Goal: Information Seeking & Learning: Learn about a topic

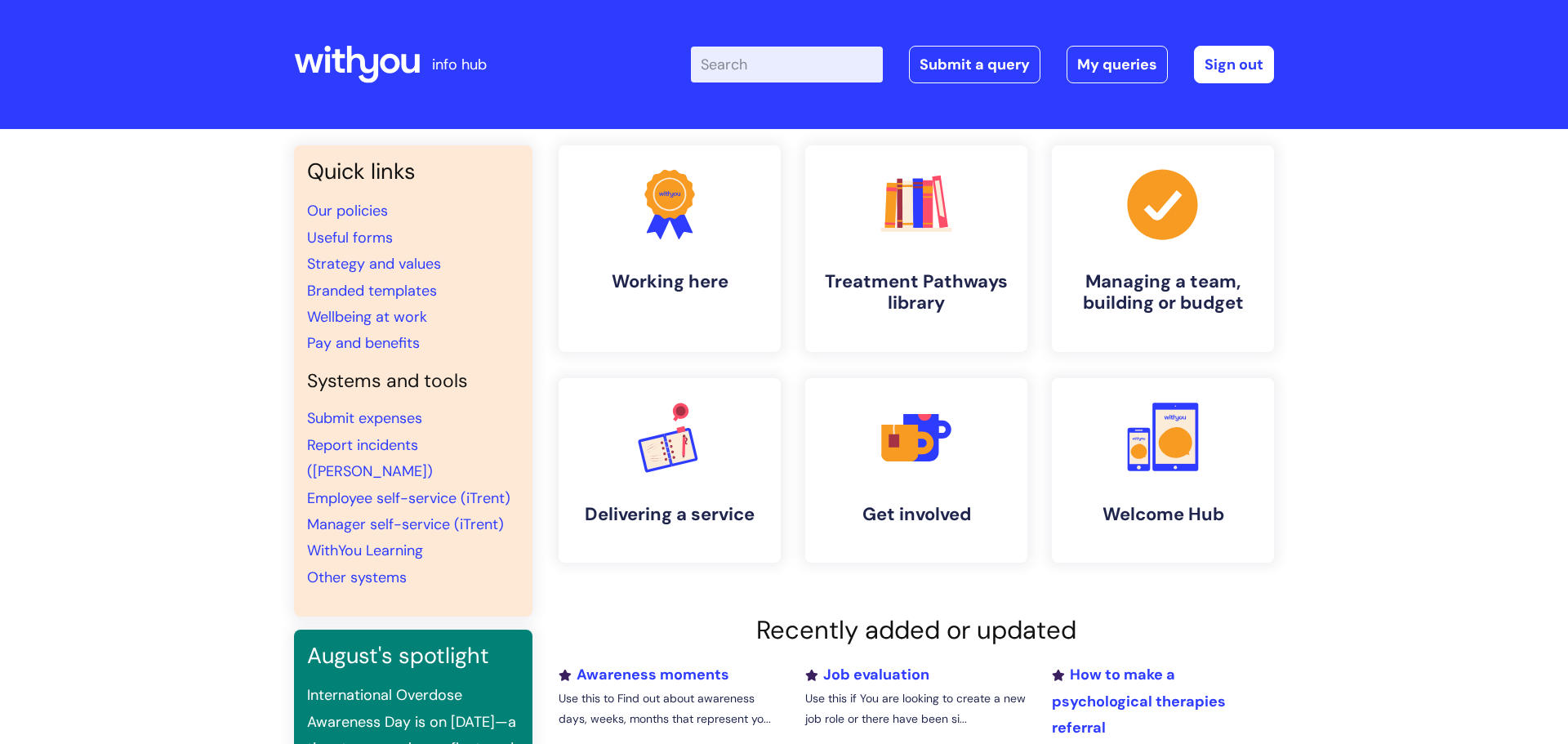
click at [831, 68] on input "Enter your search term here..." at bounding box center [787, 64] width 192 height 36
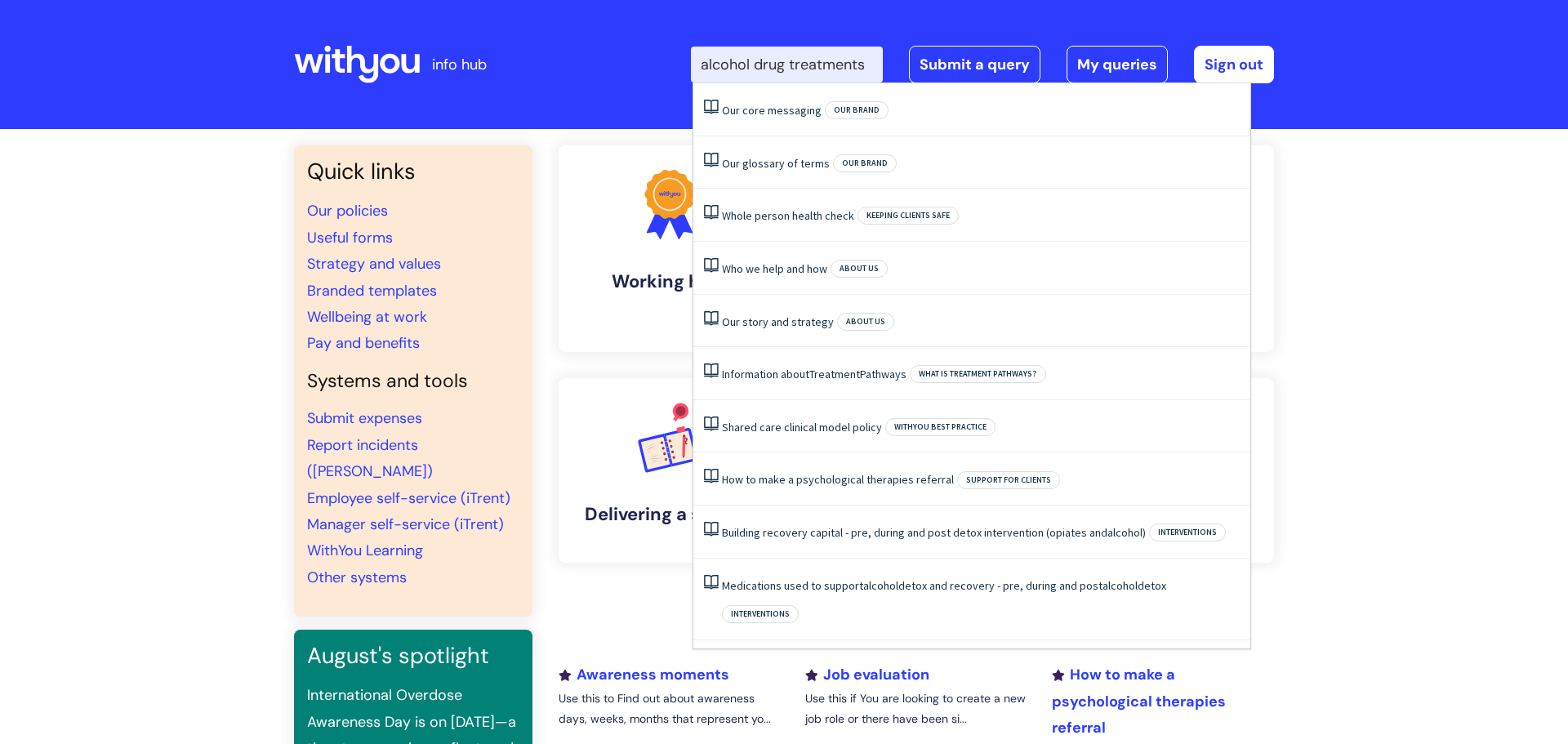
type input "alcohol drug treatments"
click button "Search" at bounding box center [0, 0] width 0 height 0
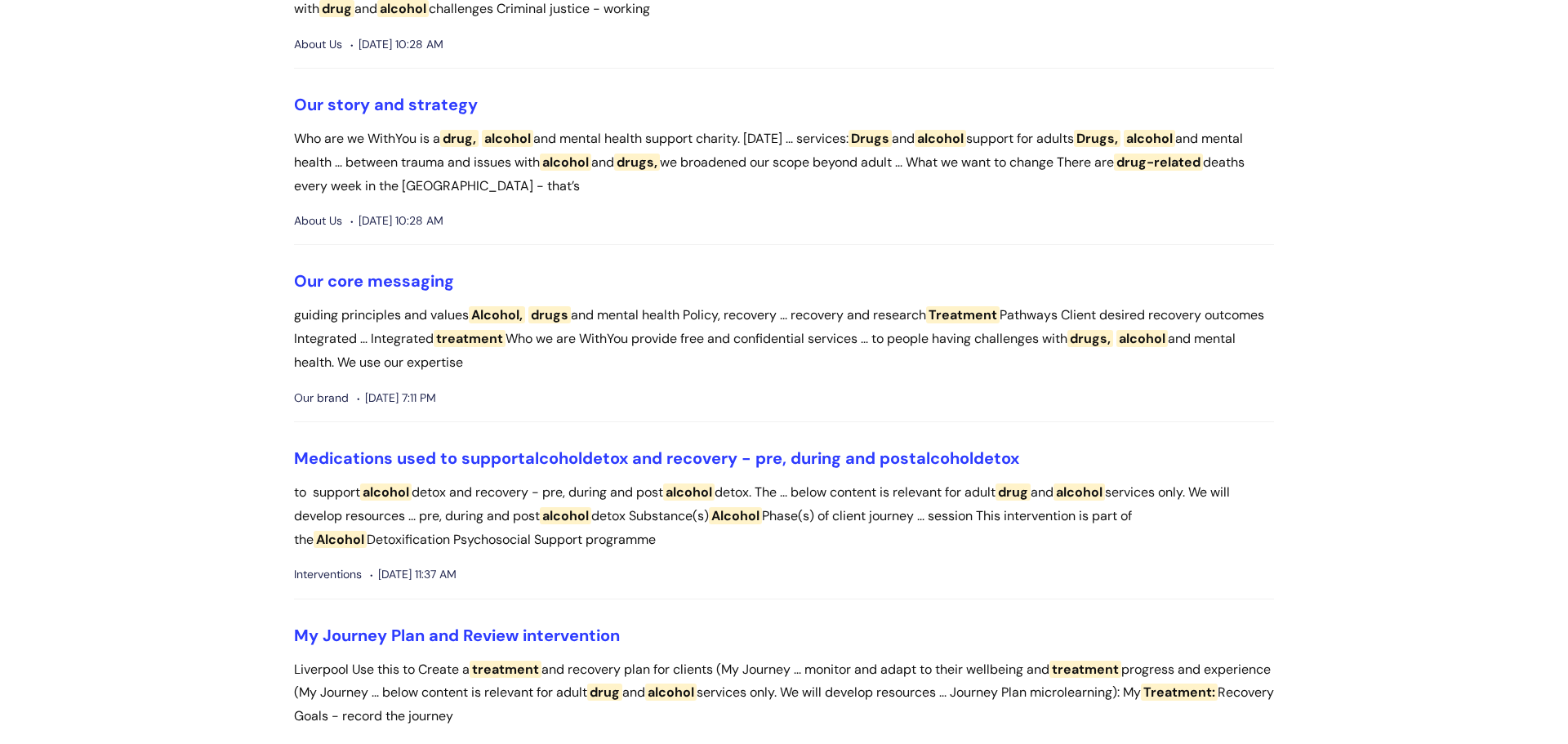
scroll to position [805, 0]
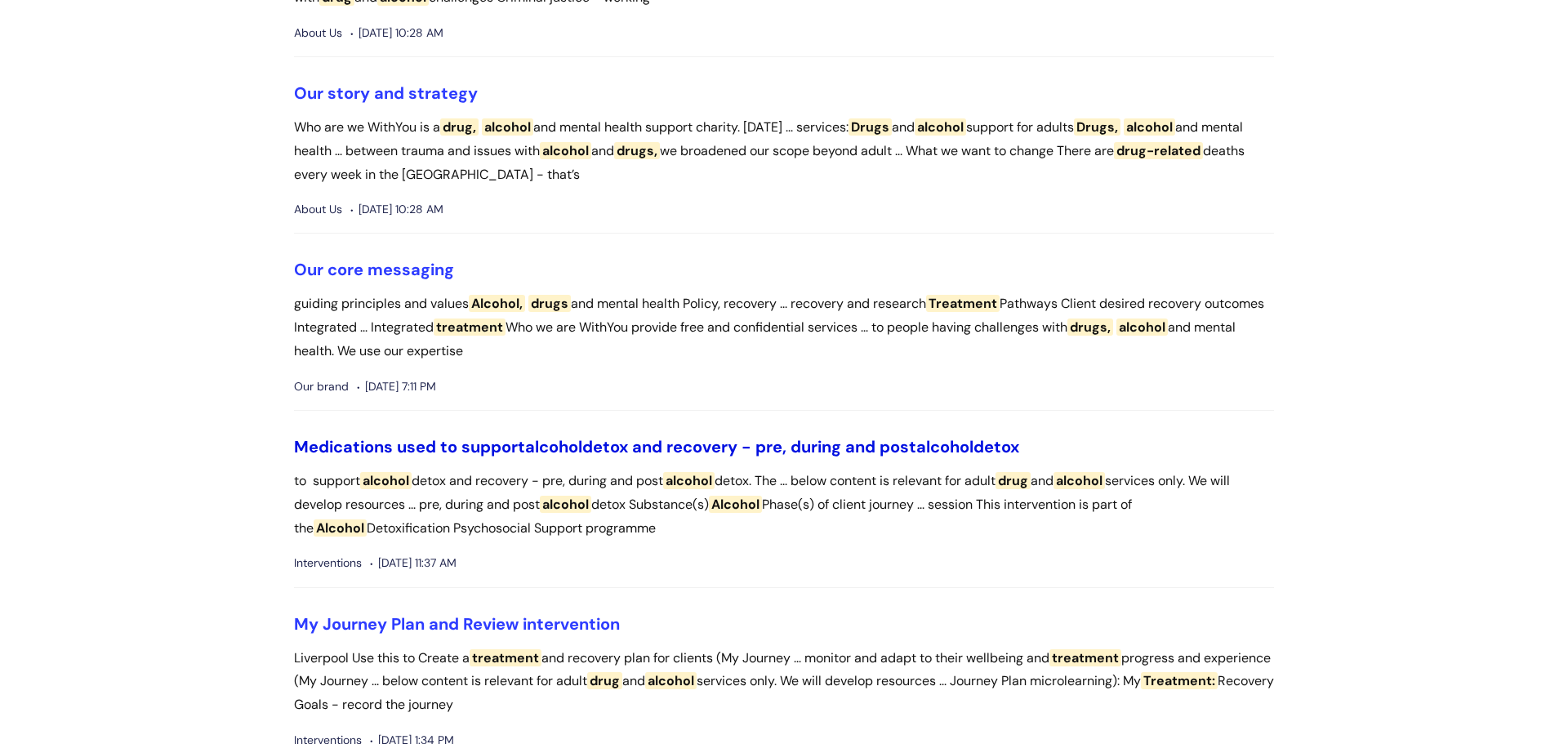
click at [638, 450] on link "Medications used to support alcohol detox and recovery - pre, during and post a…" at bounding box center [656, 447] width 725 height 21
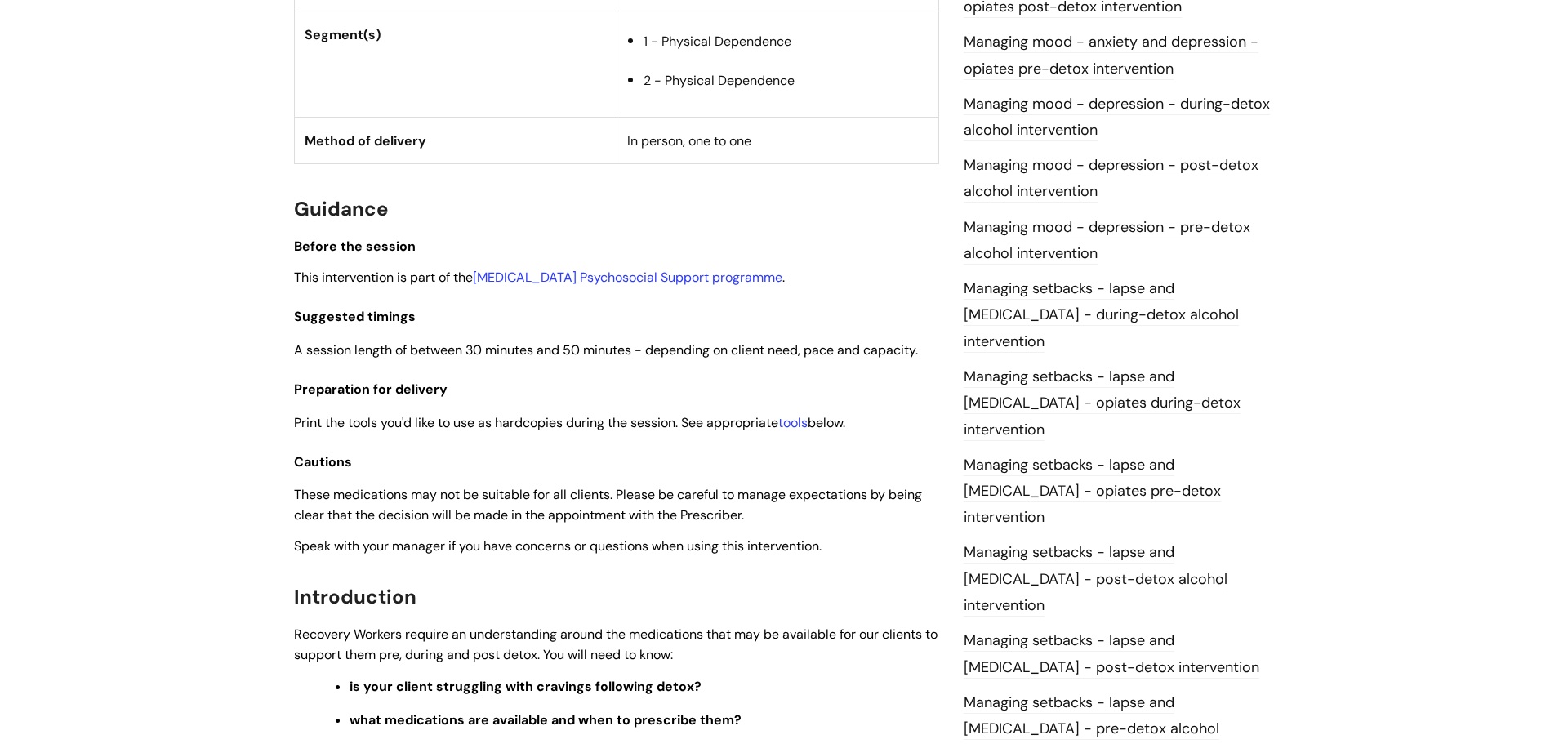
scroll to position [1155, 0]
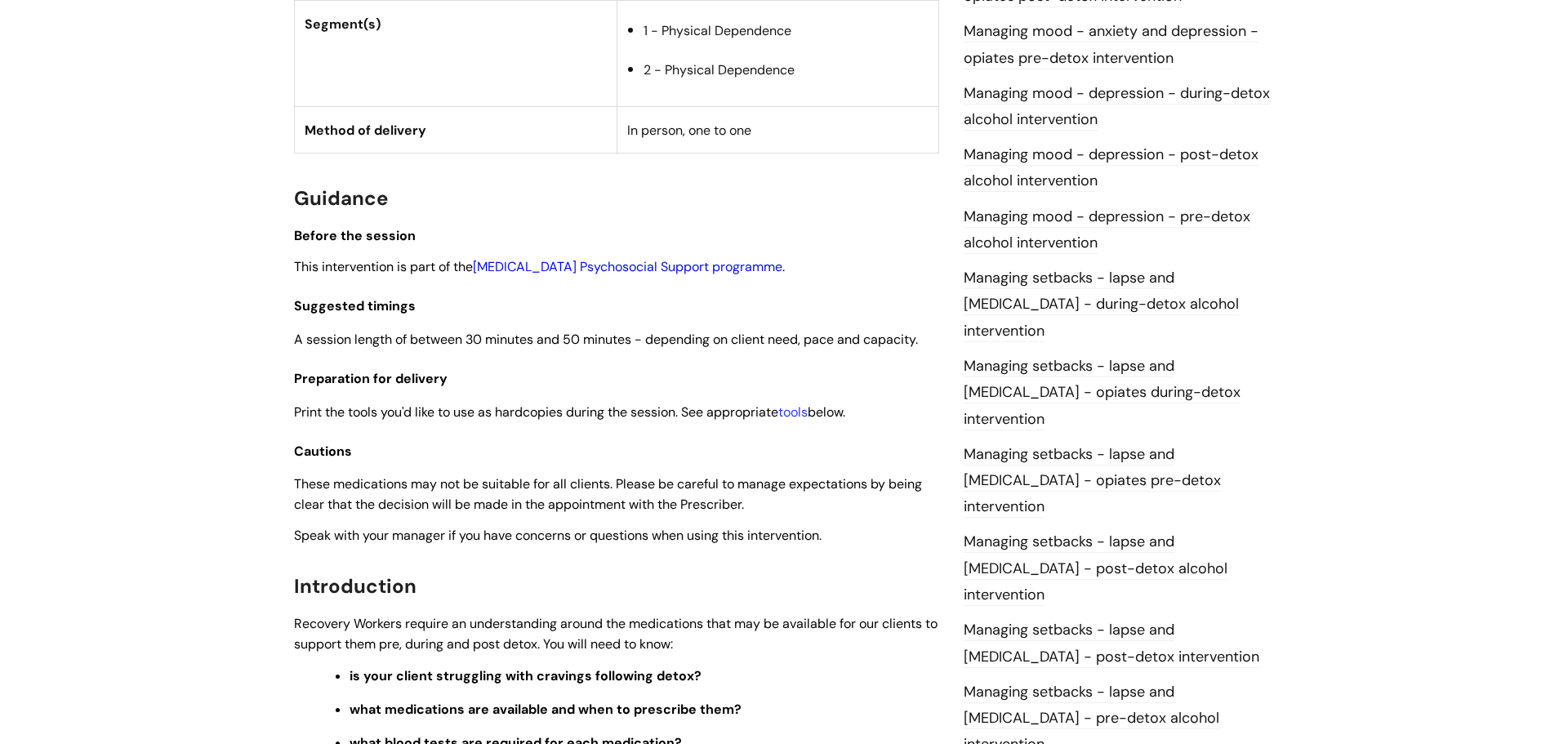
click at [575, 267] on link "Alcohol Detoxification Psychosocial Support programme" at bounding box center [627, 266] width 309 height 17
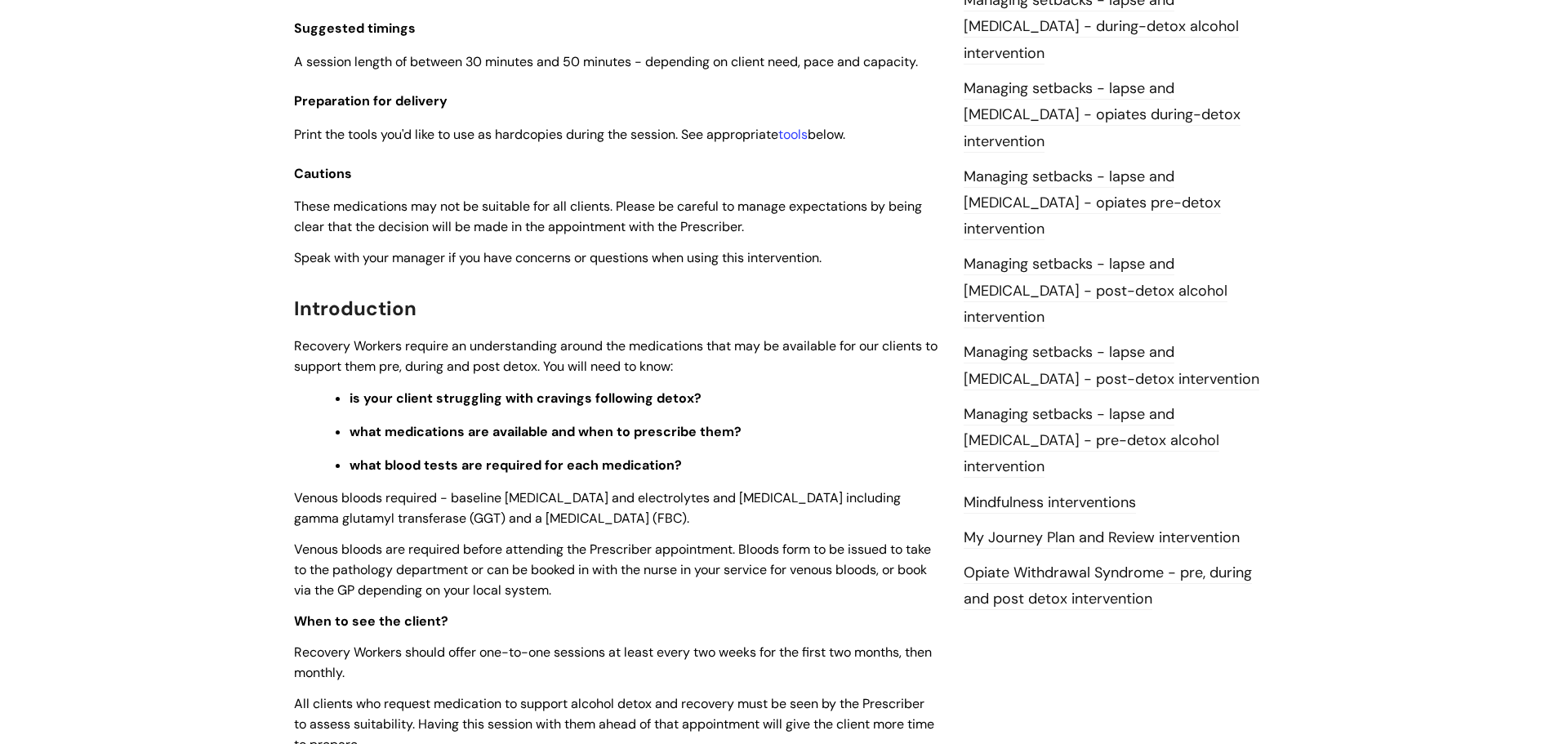
scroll to position [1433, 0]
click at [802, 139] on link "tools" at bounding box center [793, 133] width 30 height 17
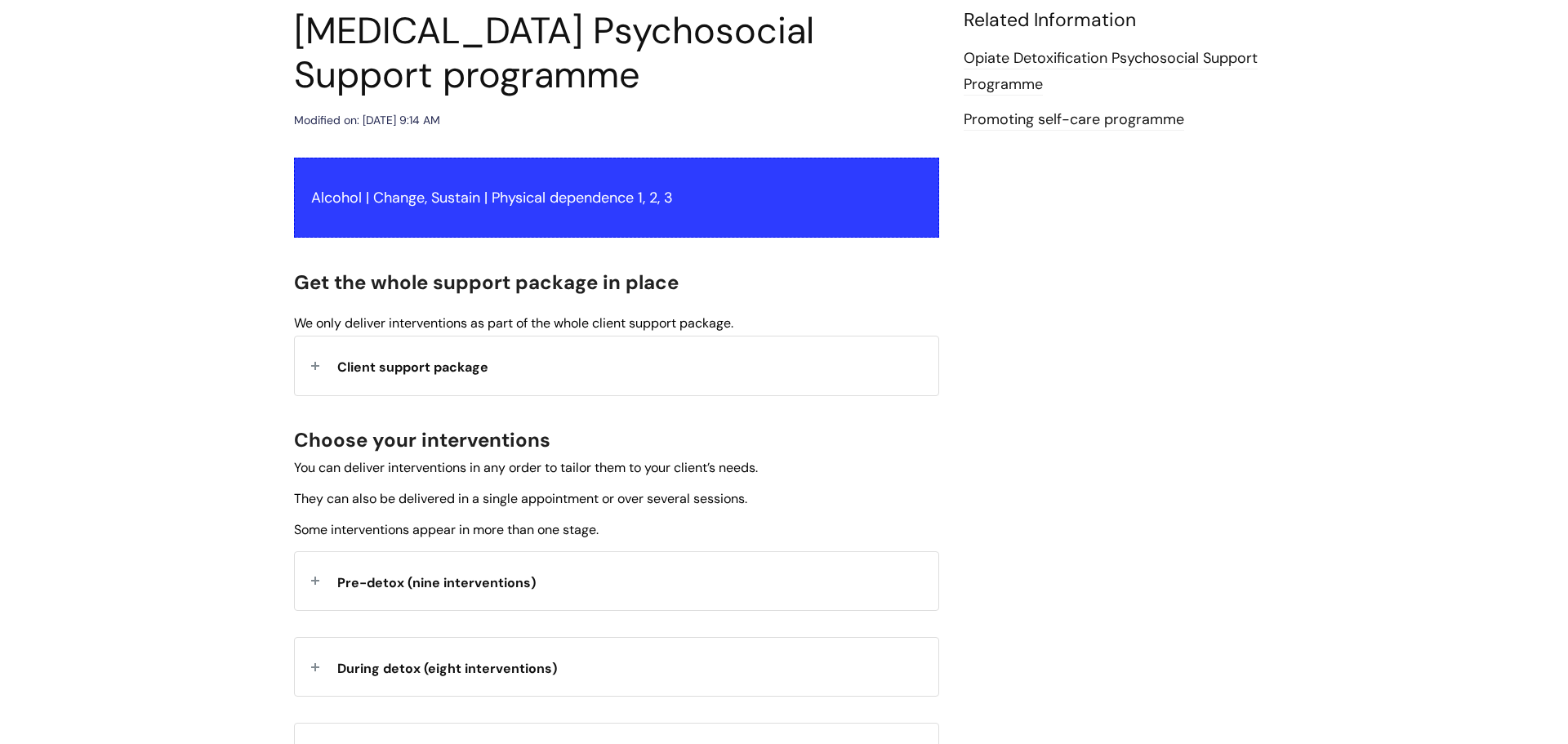
scroll to position [205, 0]
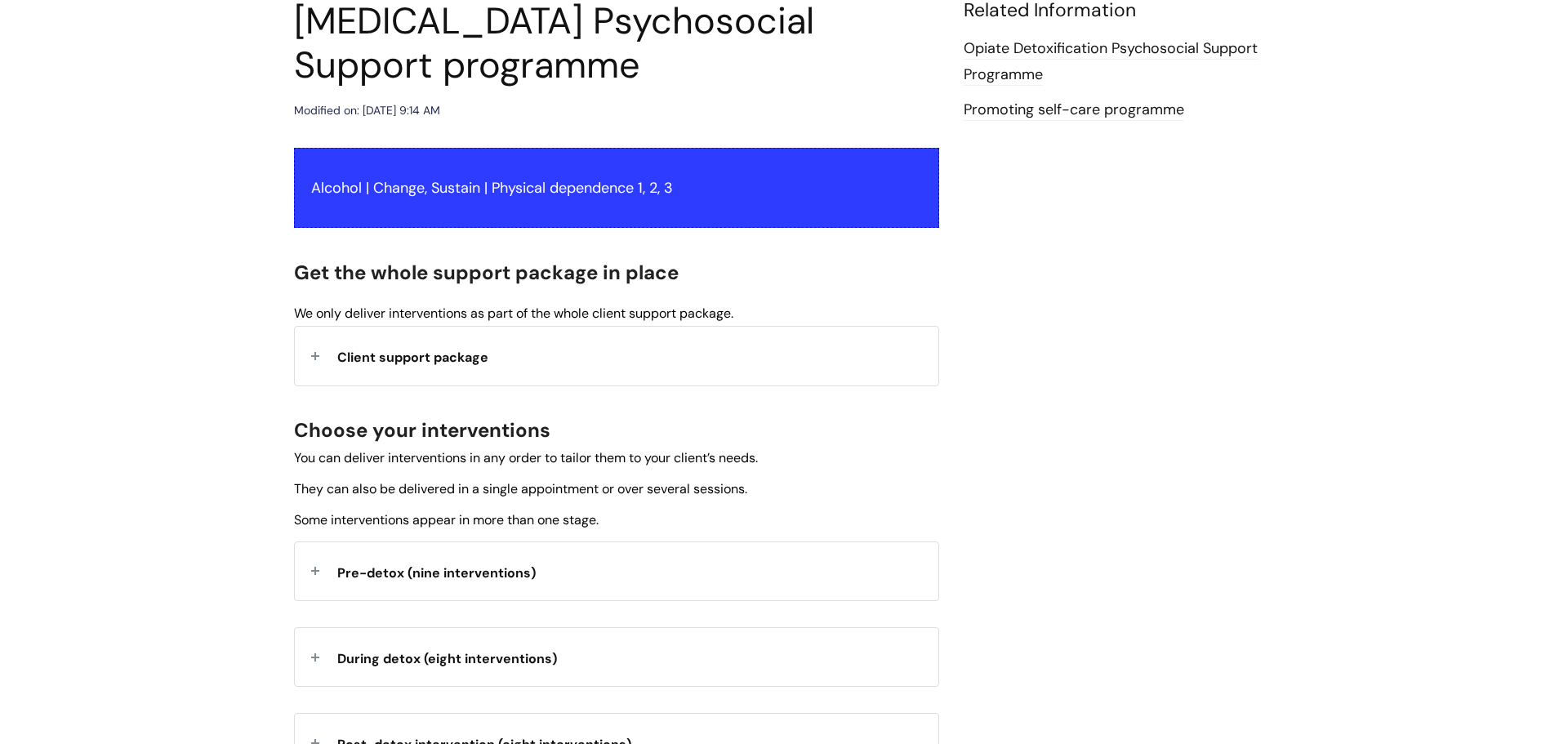
click at [433, 365] on span "Client support package" at bounding box center [412, 357] width 151 height 17
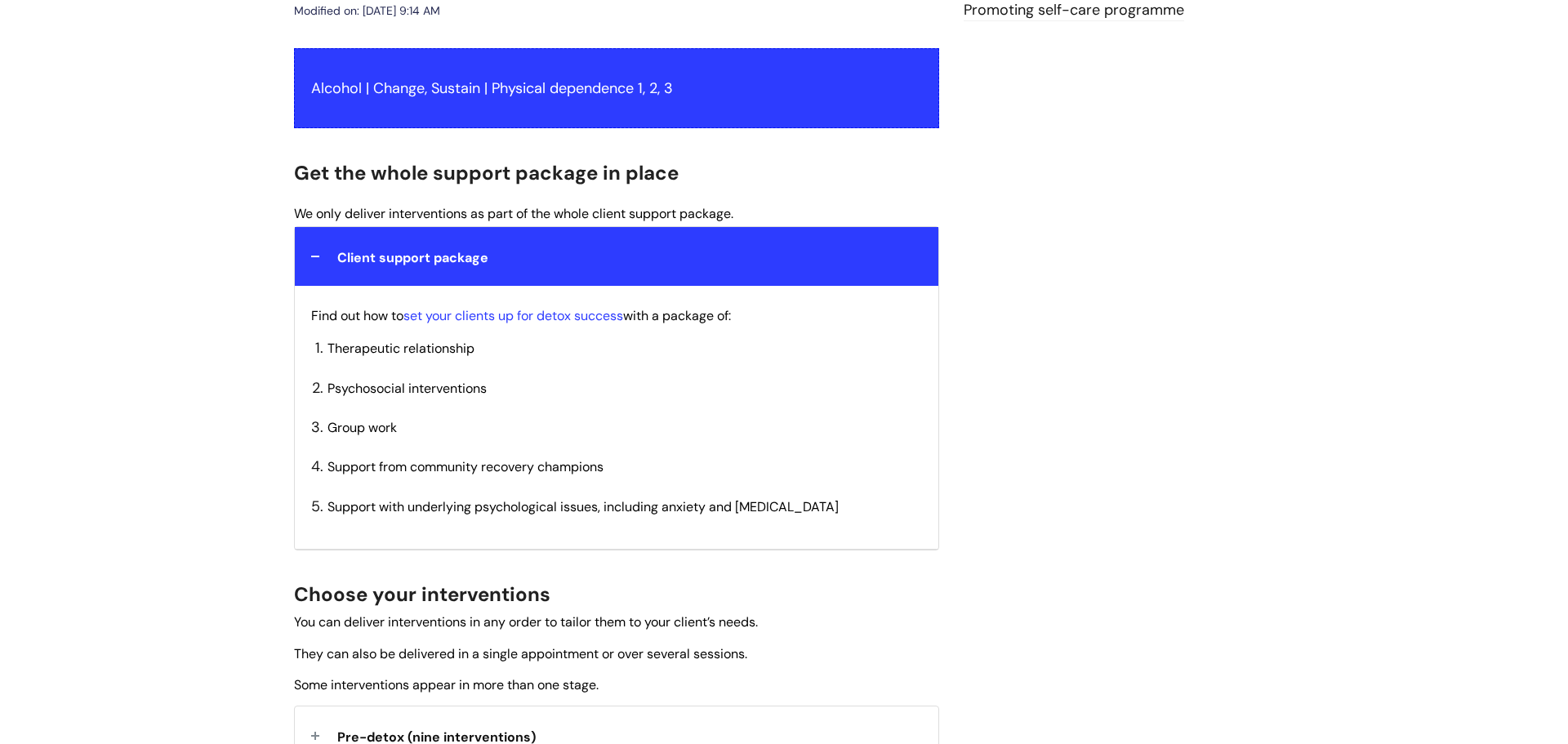
scroll to position [305, 0]
click at [391, 348] on span "Therapeutic relationship" at bounding box center [401, 347] width 147 height 17
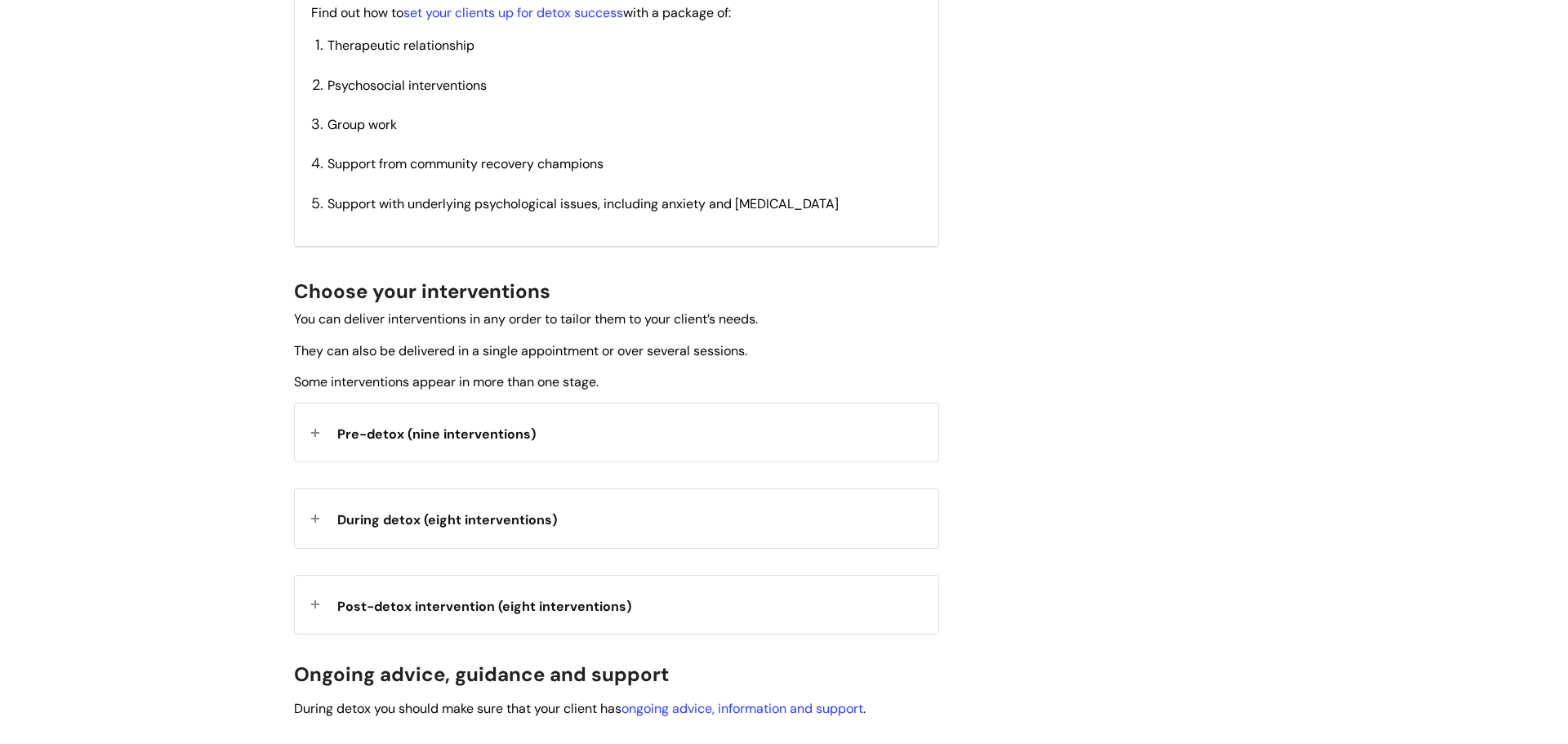
scroll to position [609, 0]
click at [409, 434] on span "Pre-detox (nine interventions)" at bounding box center [436, 432] width 198 height 17
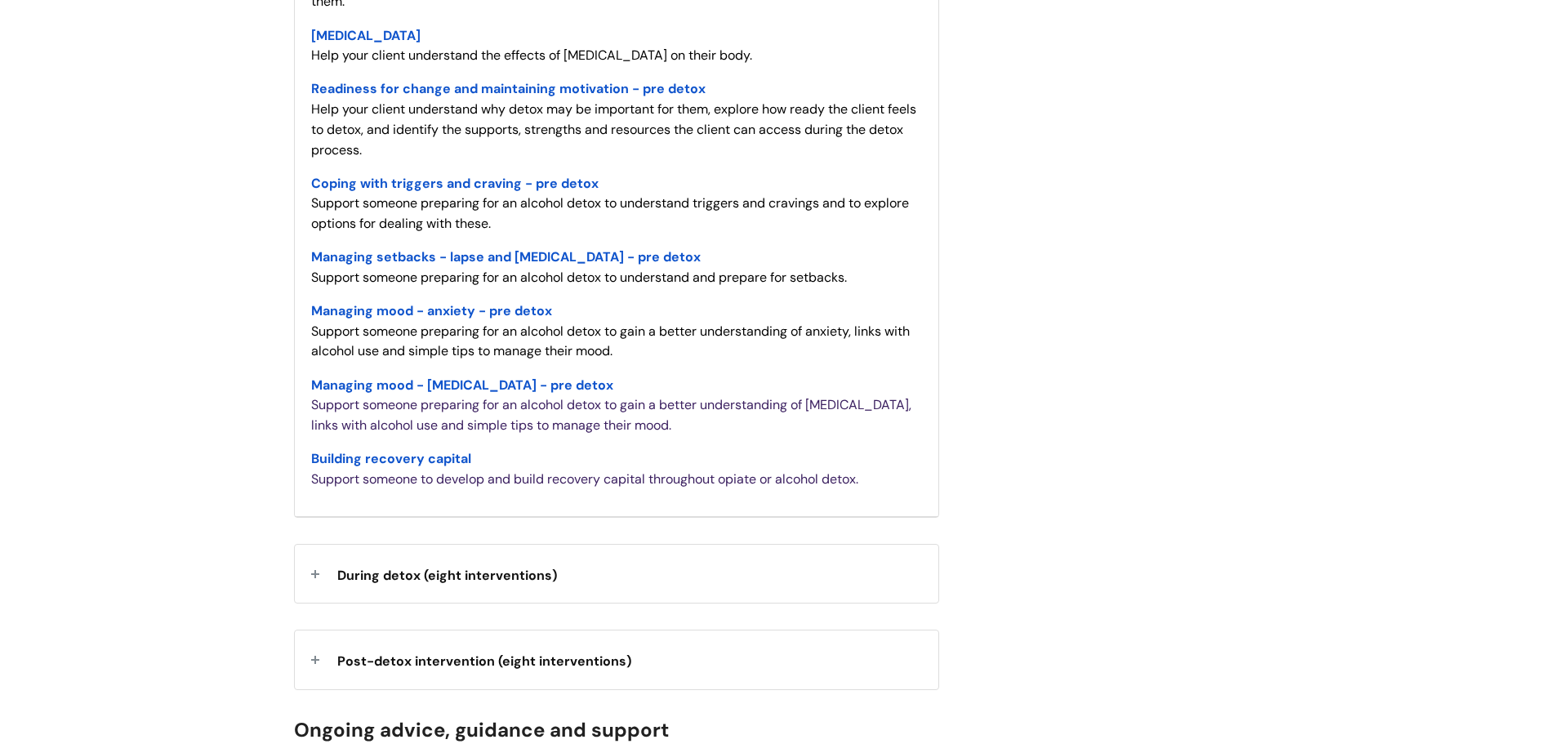
scroll to position [1195, 0]
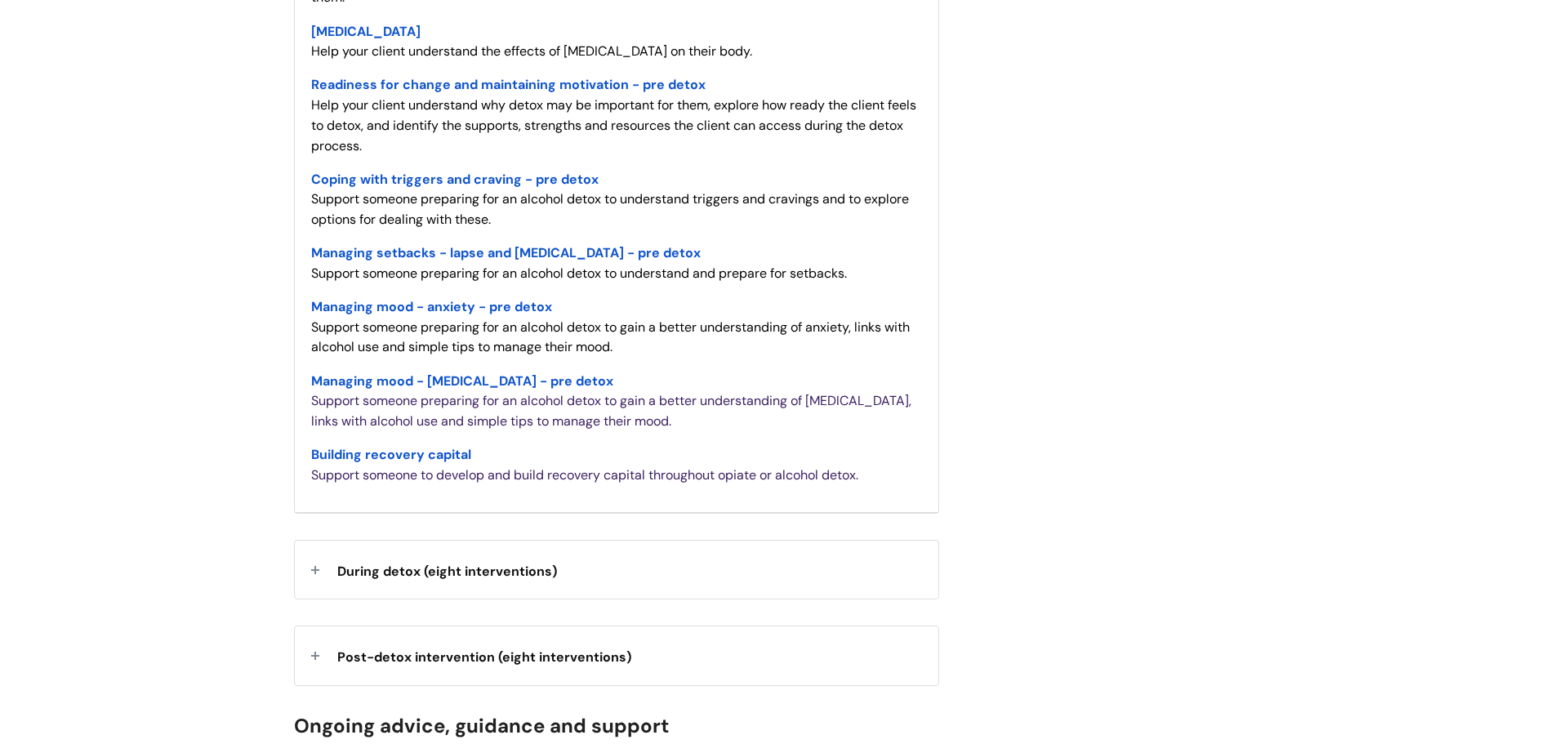
click at [362, 455] on span "Building recovery capital" at bounding box center [391, 454] width 160 height 17
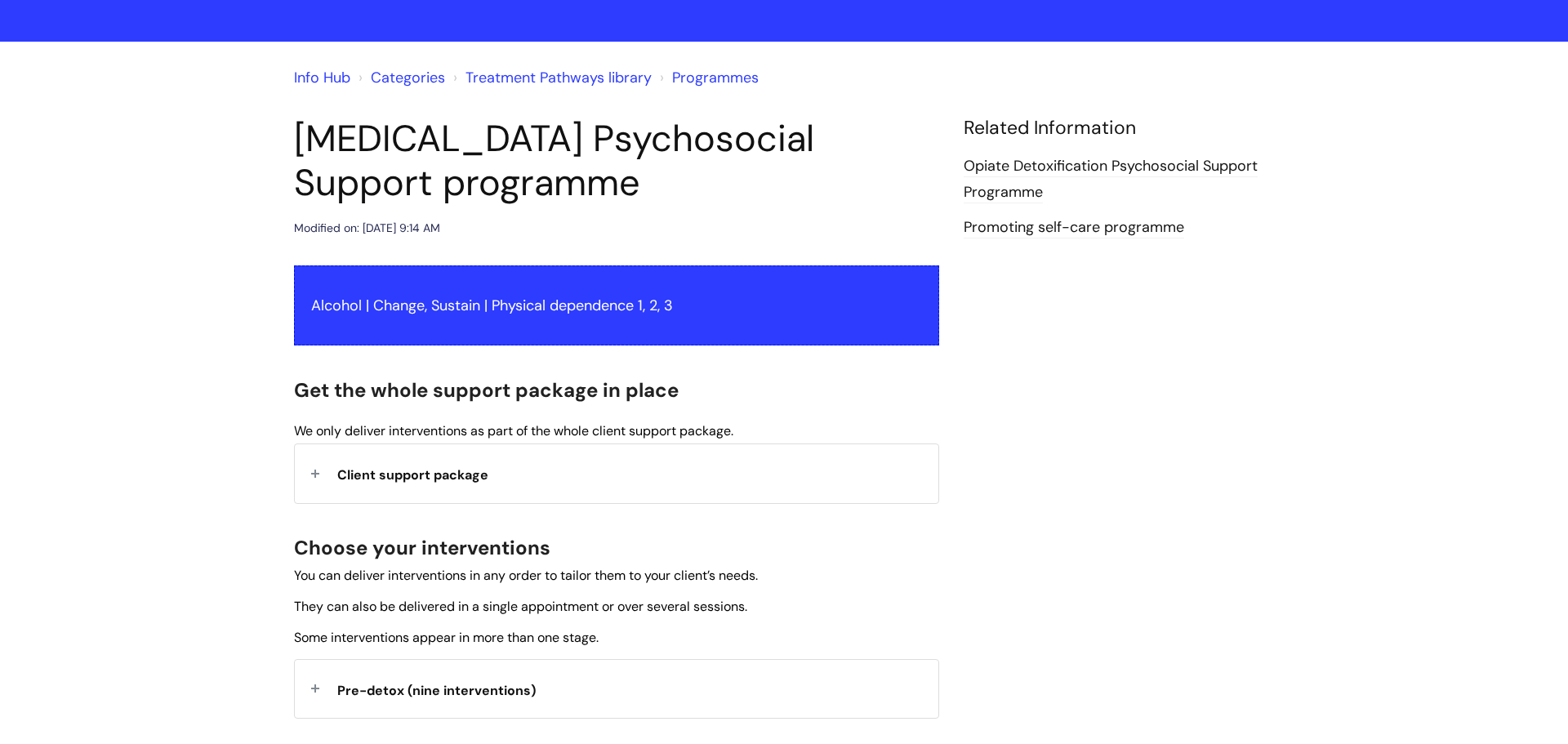
scroll to position [88, 0]
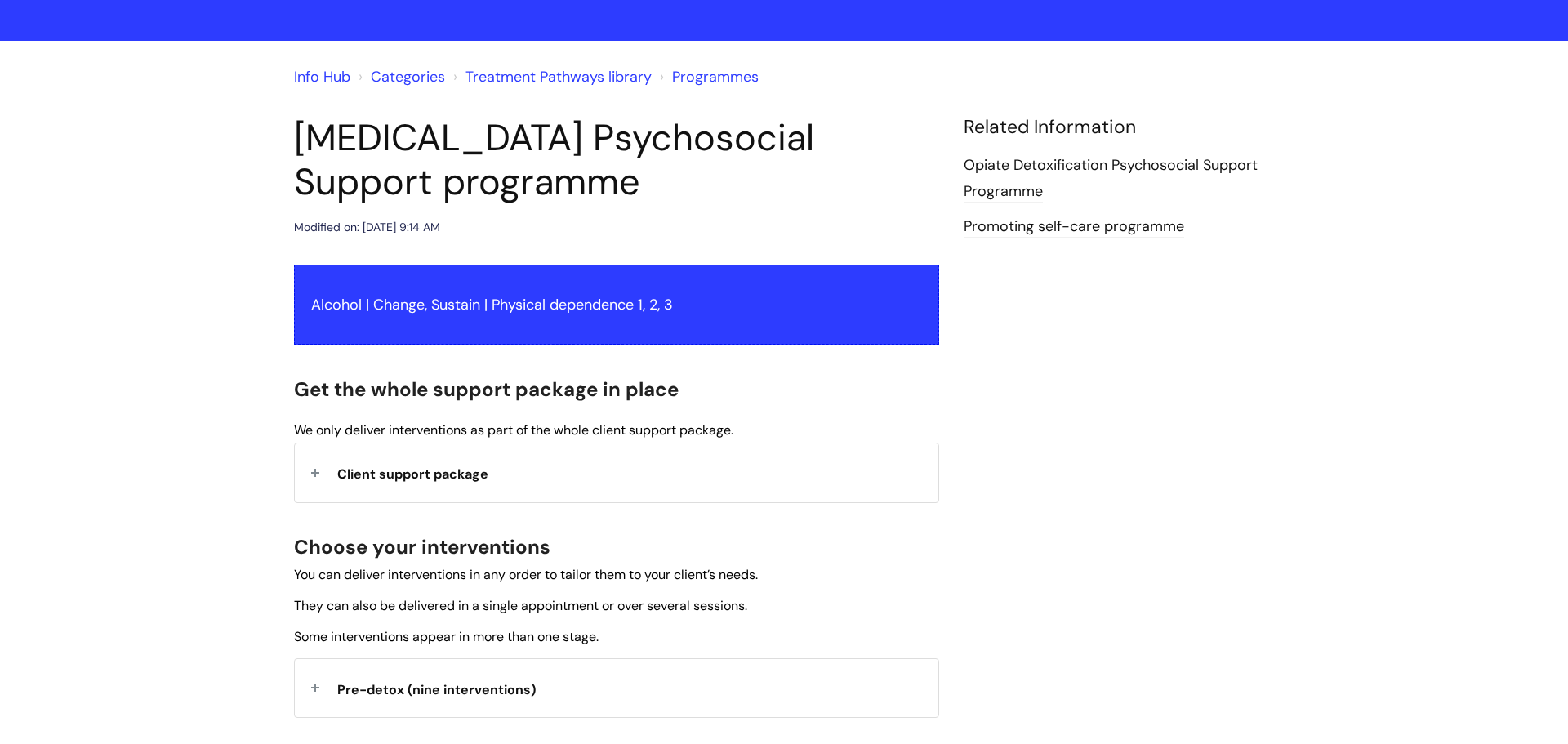
drag, startPoint x: 379, startPoint y: 445, endPoint x: 388, endPoint y: 428, distance: 19.2
click at [385, 432] on div "Alcohol | Change, Sustain | Physical dependence 1, 2, 3 Get the whole support p…" at bounding box center [617, 746] width 645 height 963
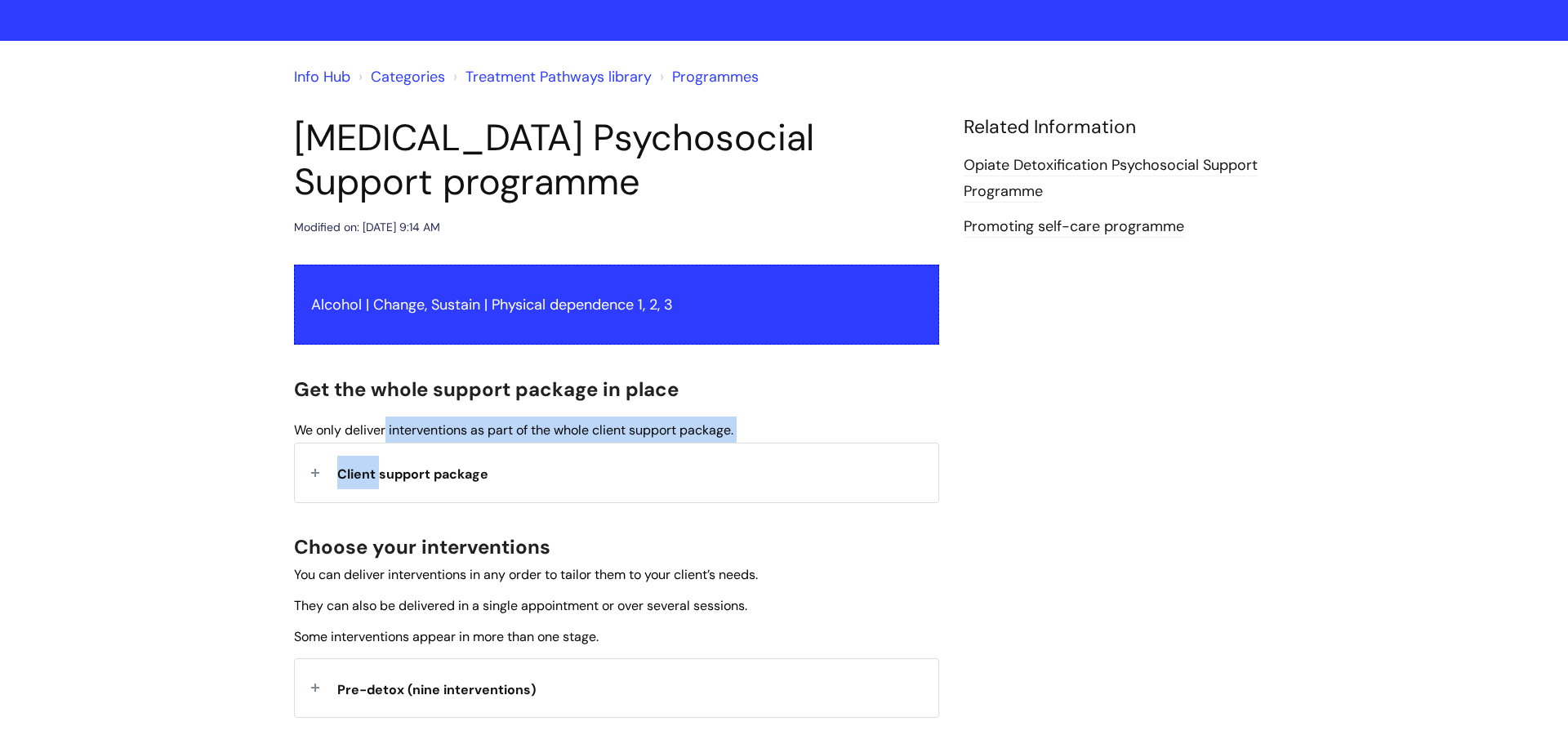
click at [379, 452] on div "Client support package" at bounding box center [617, 472] width 643 height 58
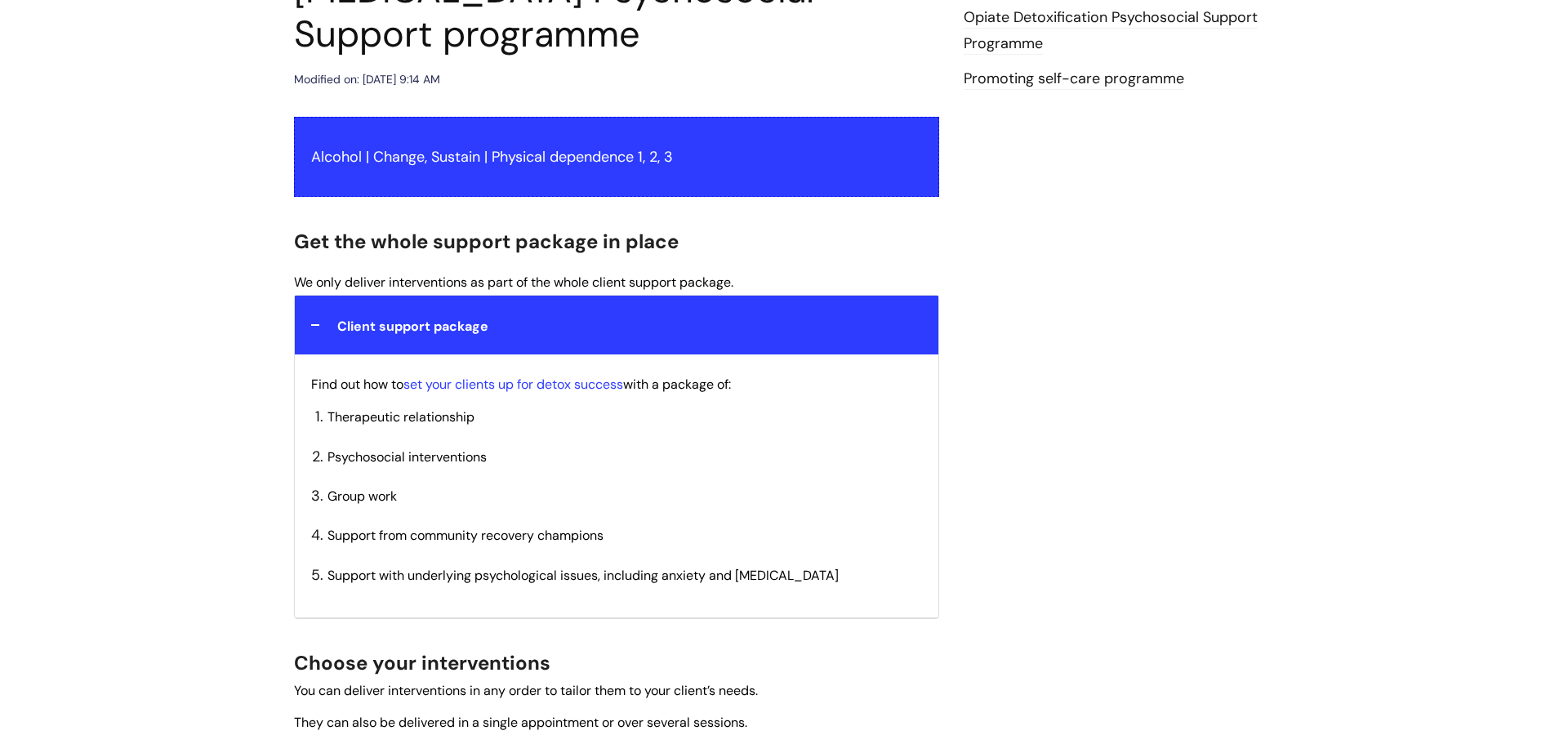
scroll to position [304, 0]
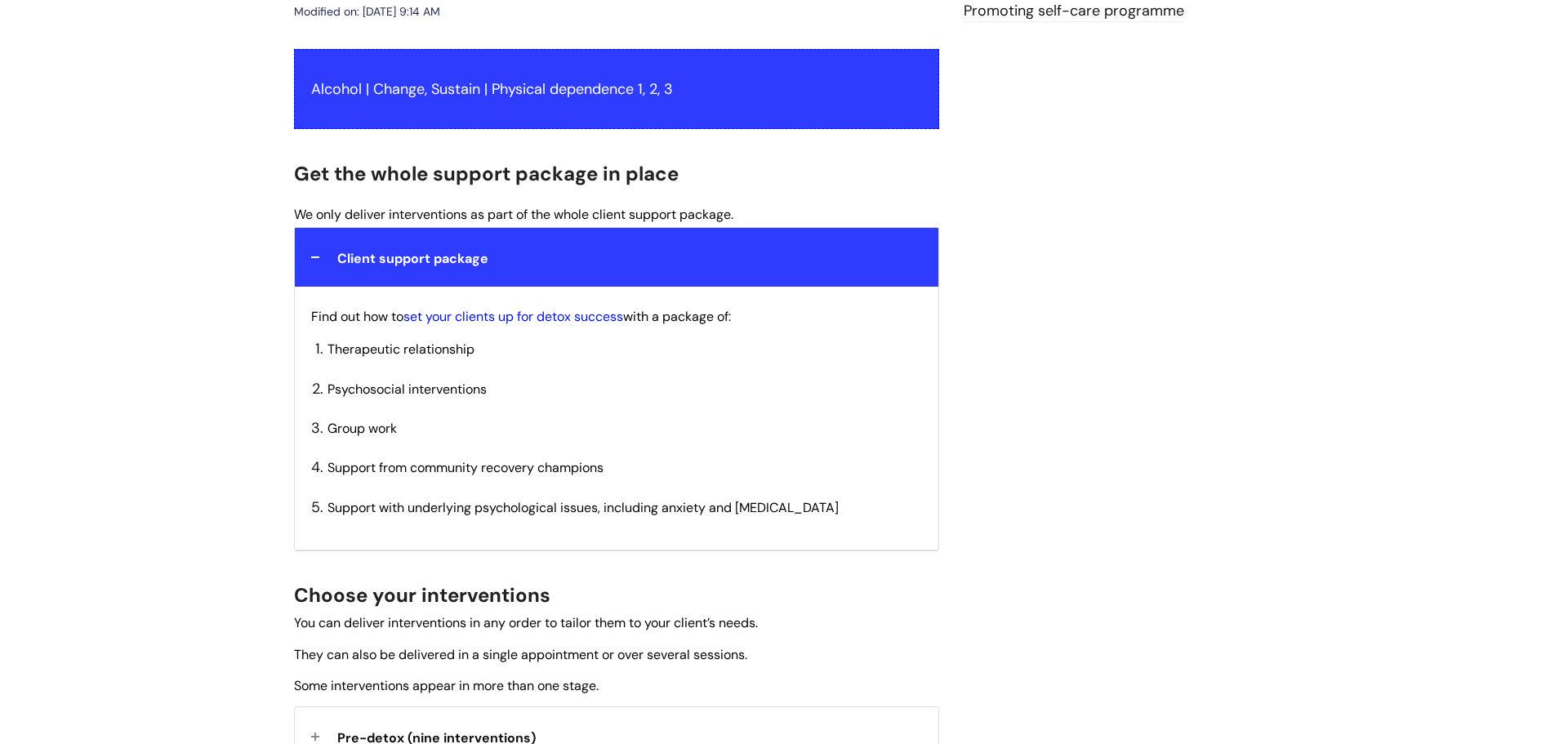
click at [583, 316] on link "set your clients up for detox success" at bounding box center [513, 316] width 220 height 17
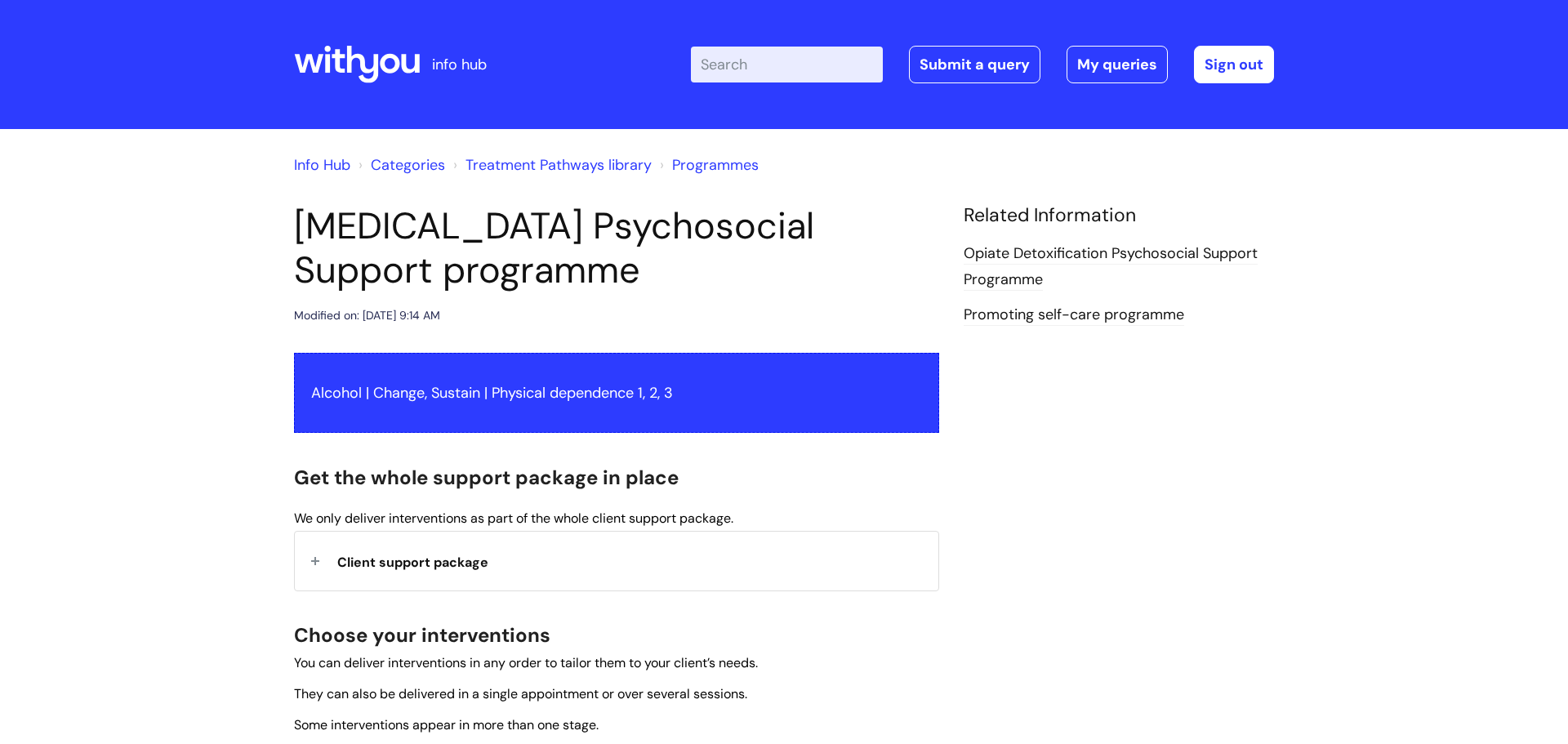
scroll to position [304, 0]
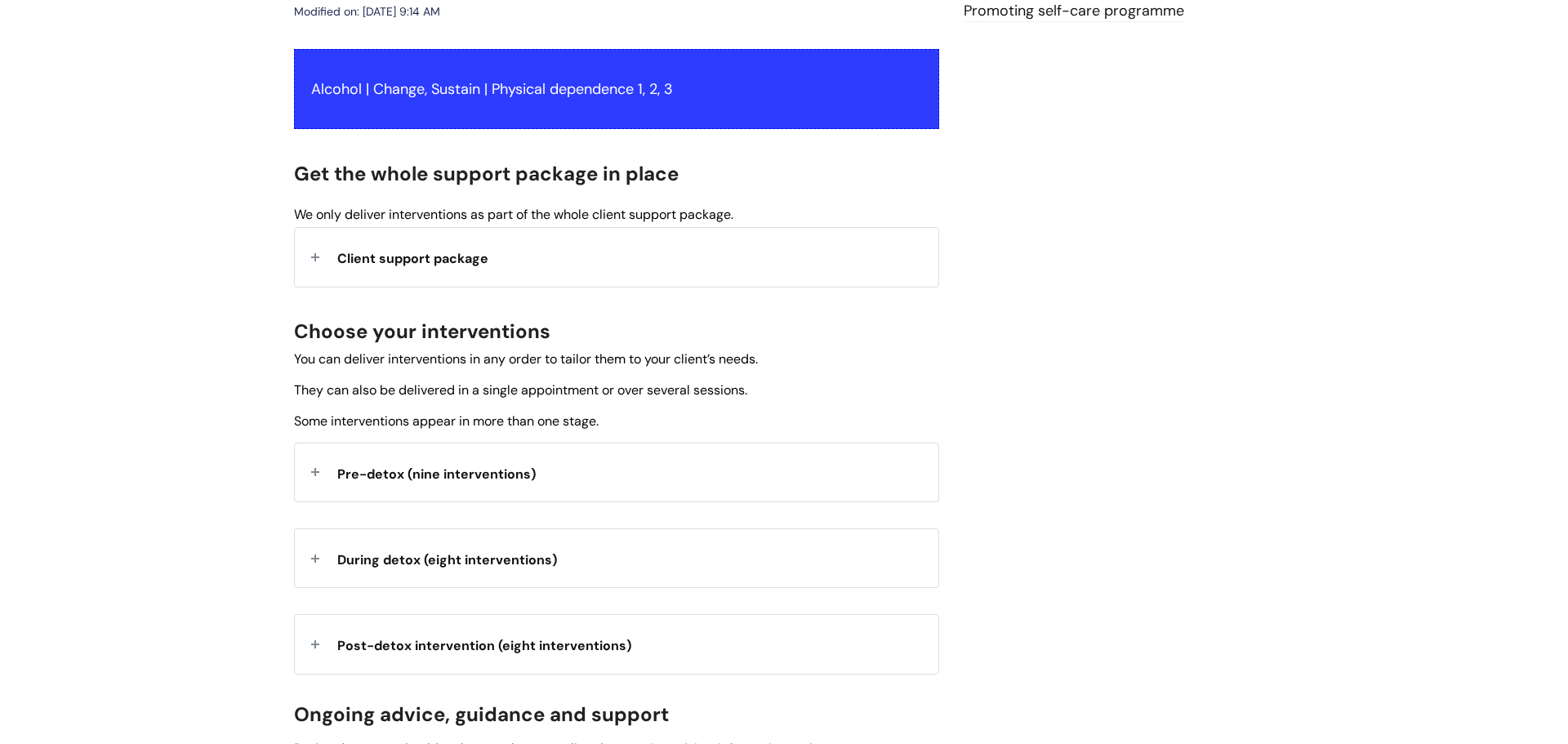
click at [326, 260] on div "Client support package" at bounding box center [617, 257] width 643 height 58
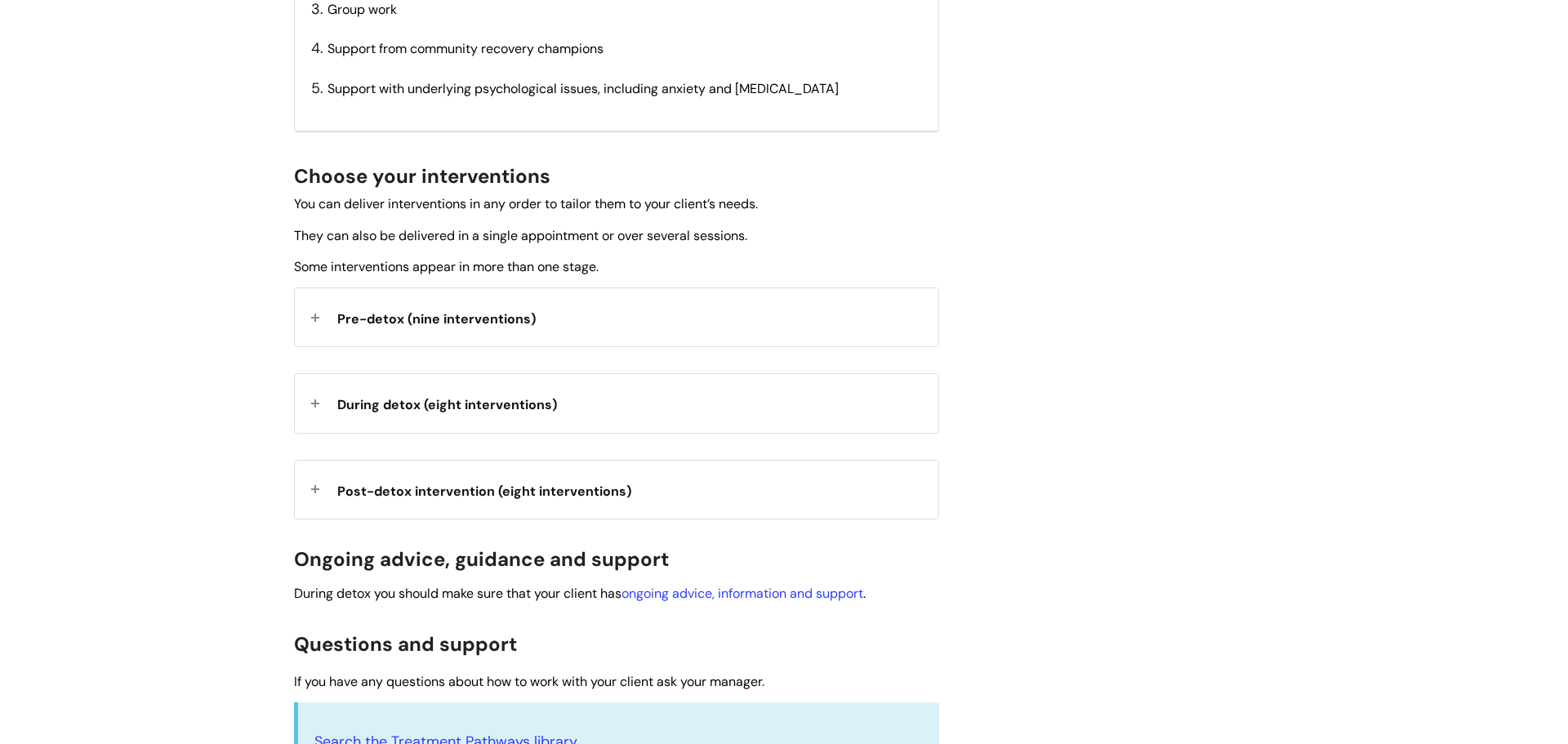
scroll to position [732, 0]
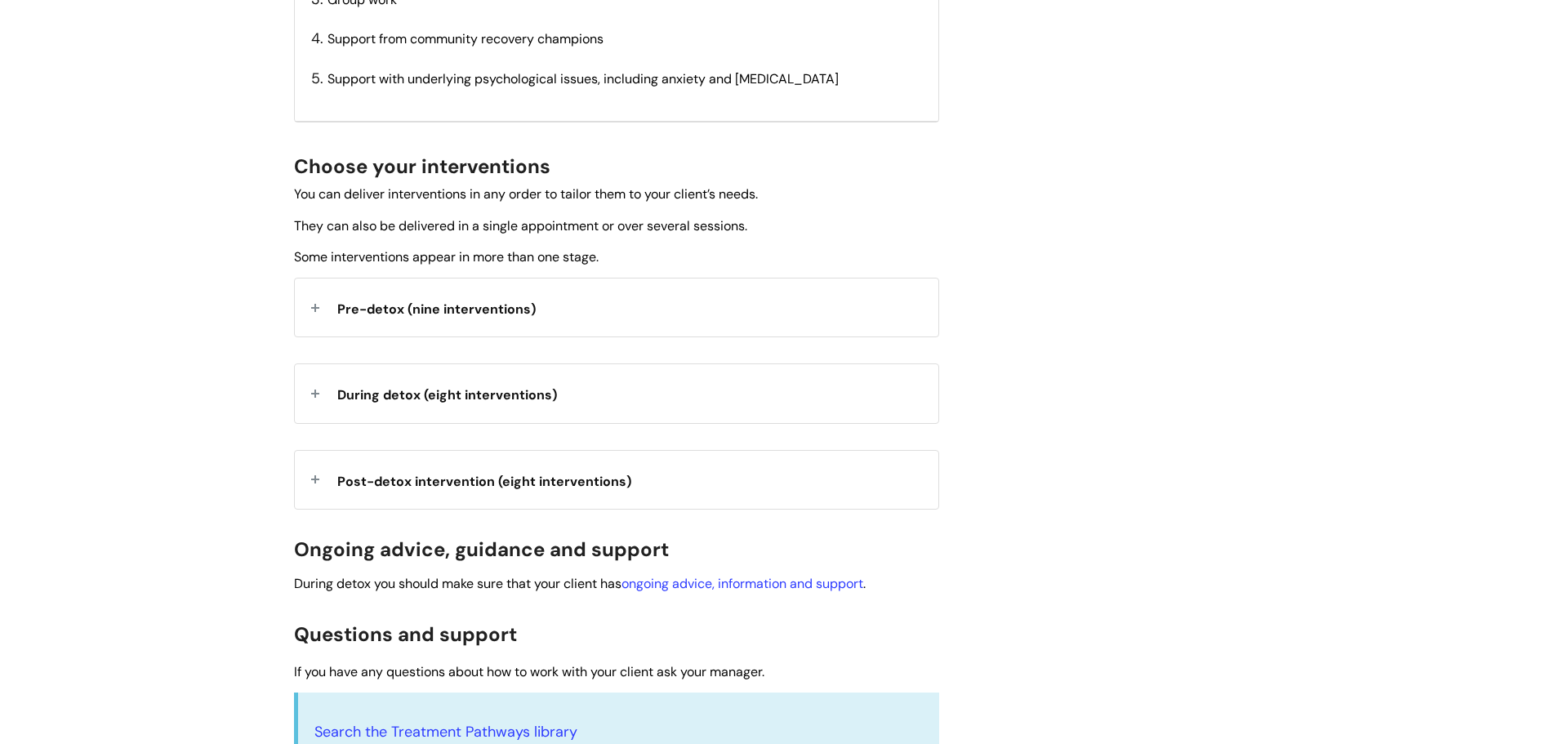
click at [308, 312] on div "Pre-detox (nine interventions)" at bounding box center [617, 308] width 643 height 58
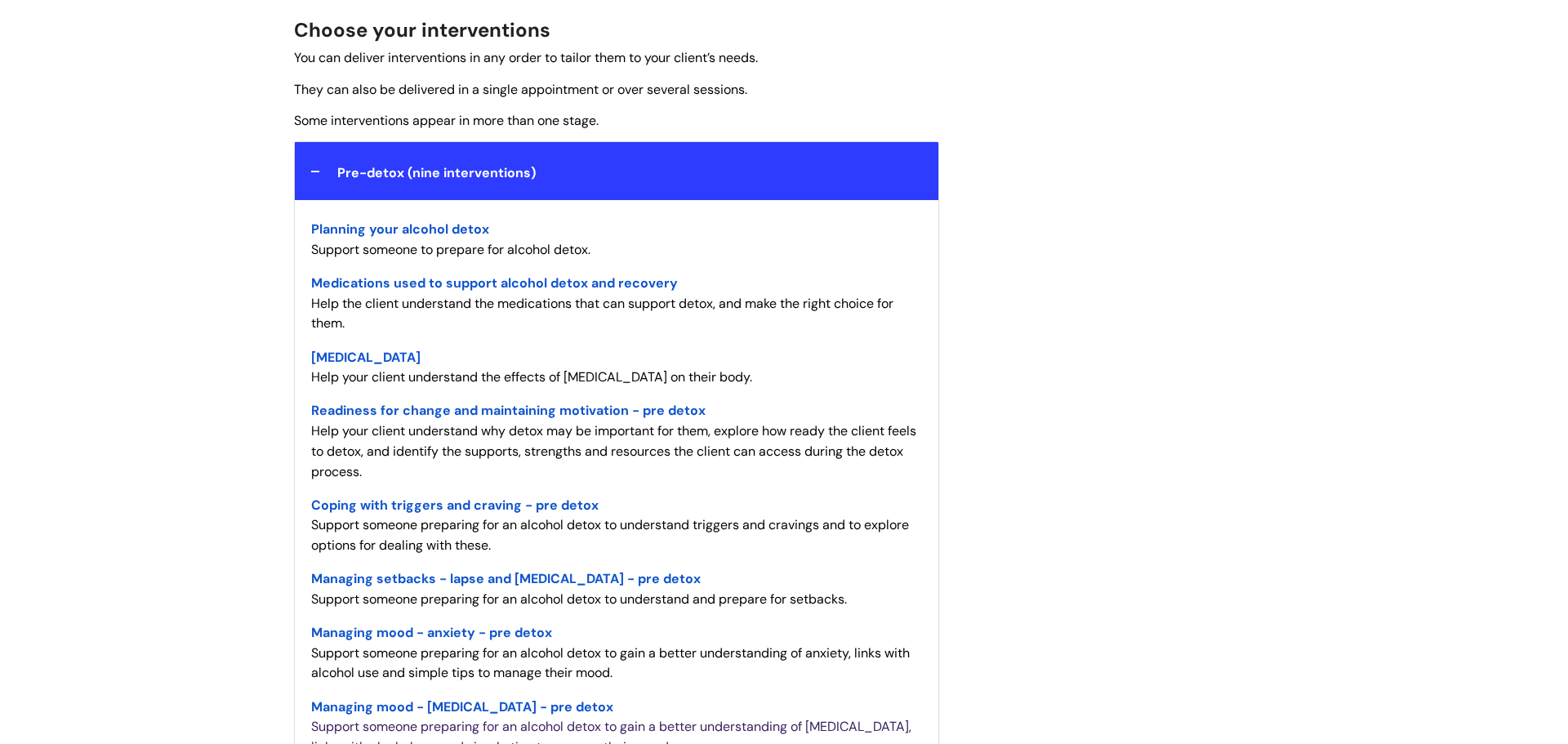
scroll to position [887, 0]
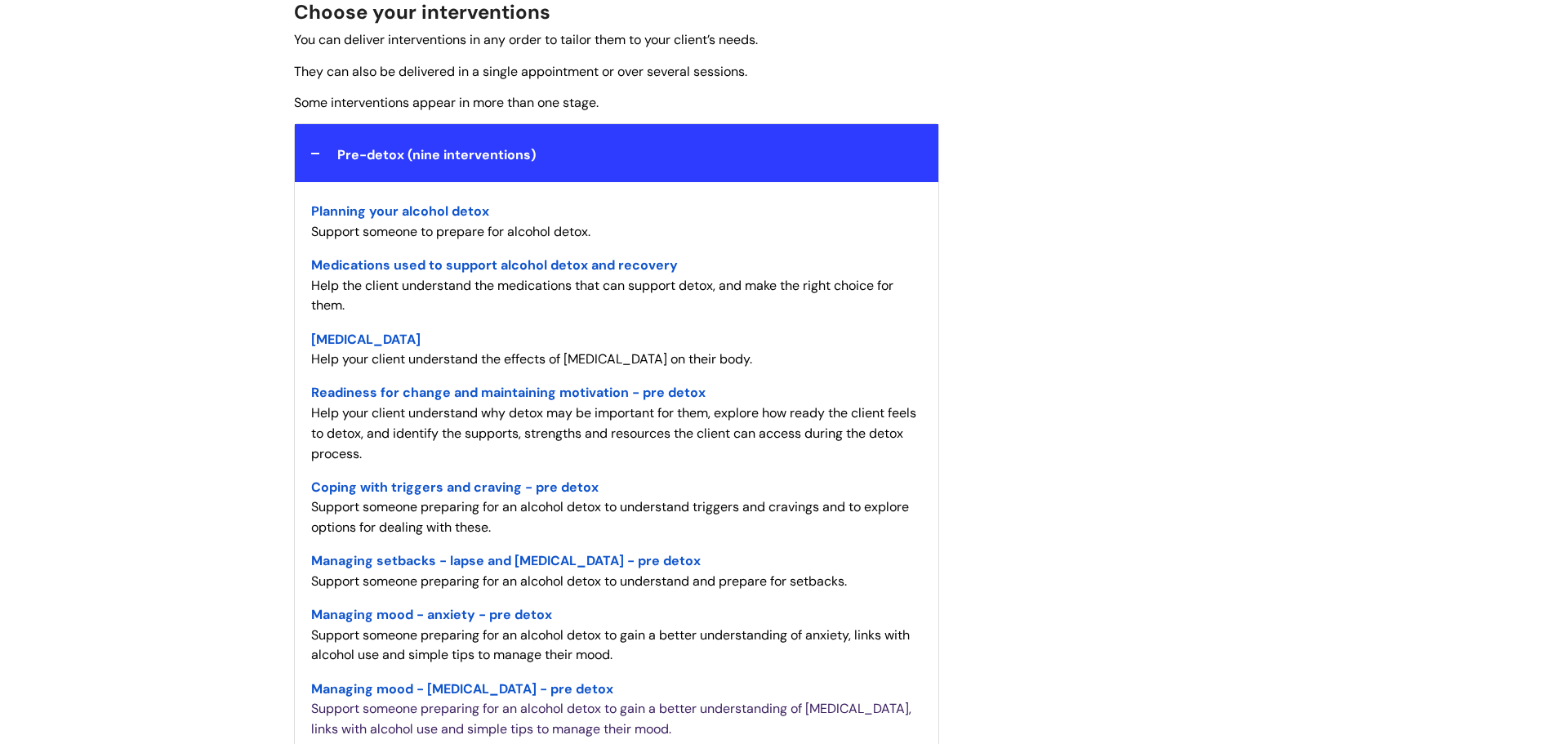
click at [415, 210] on span "Planning your alcohol detox" at bounding box center [399, 211] width 178 height 17
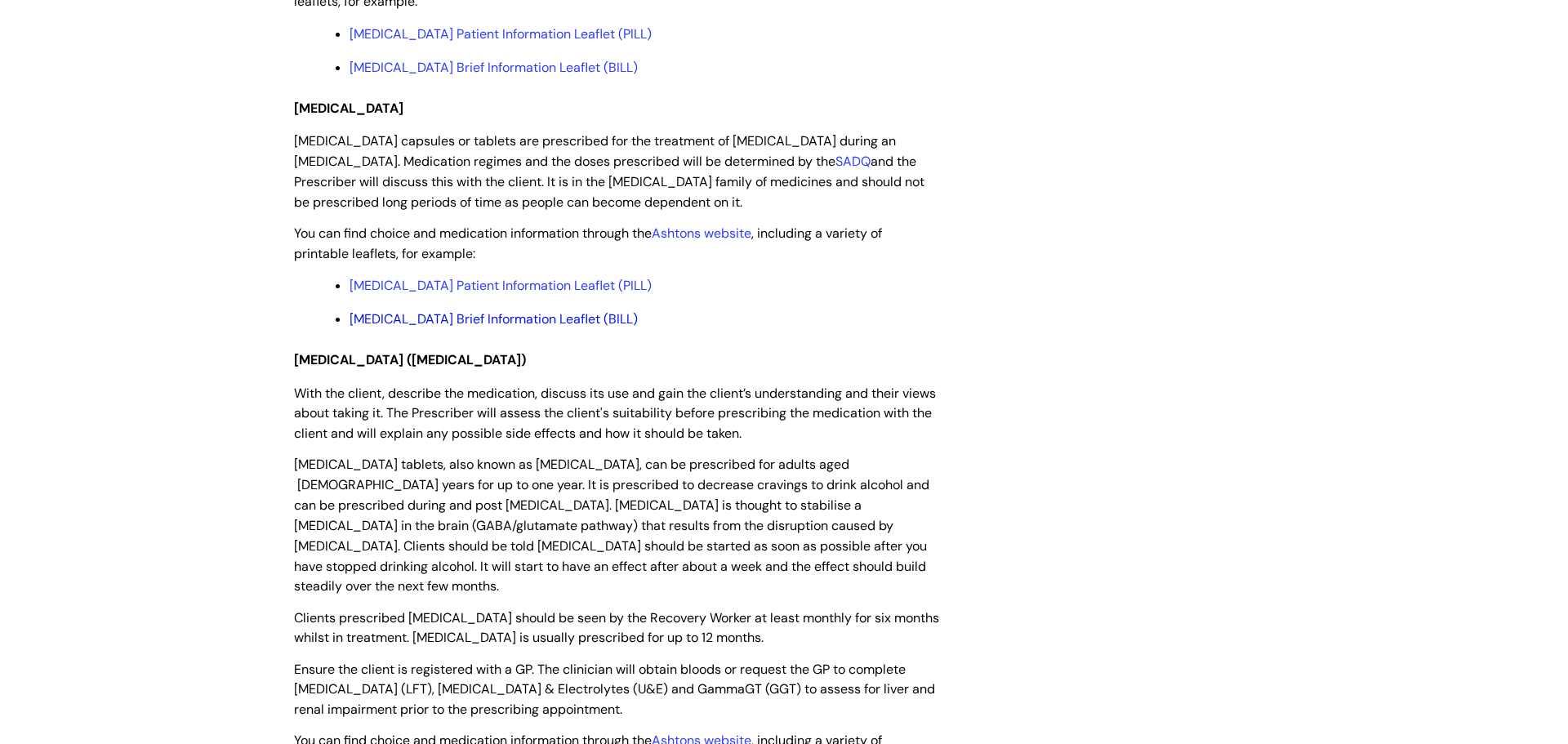
scroll to position [2684, 0]
click at [541, 279] on link "Chlordiazepoxide Patient Information Leaflet (PILL)" at bounding box center [501, 282] width 303 height 17
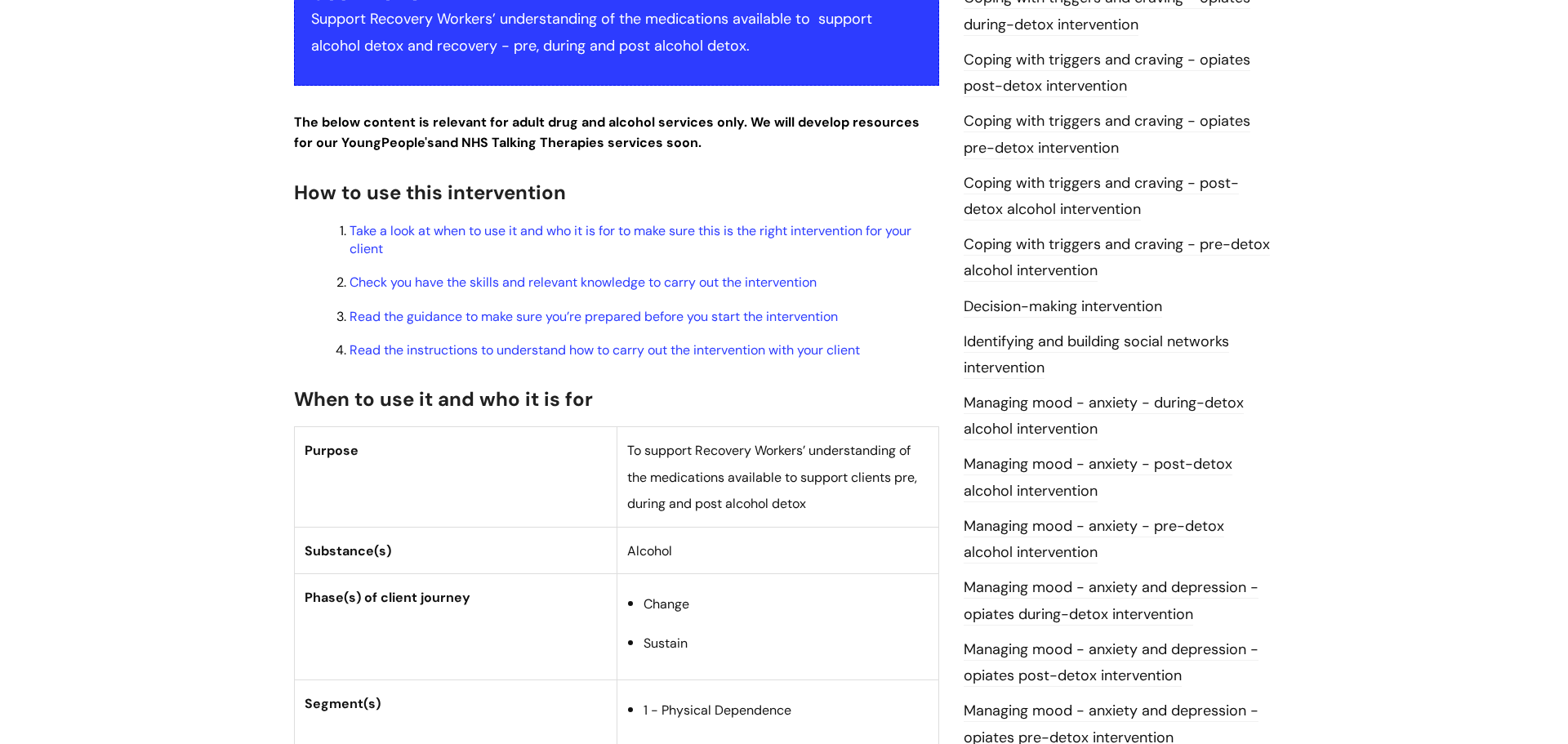
scroll to position [0, 0]
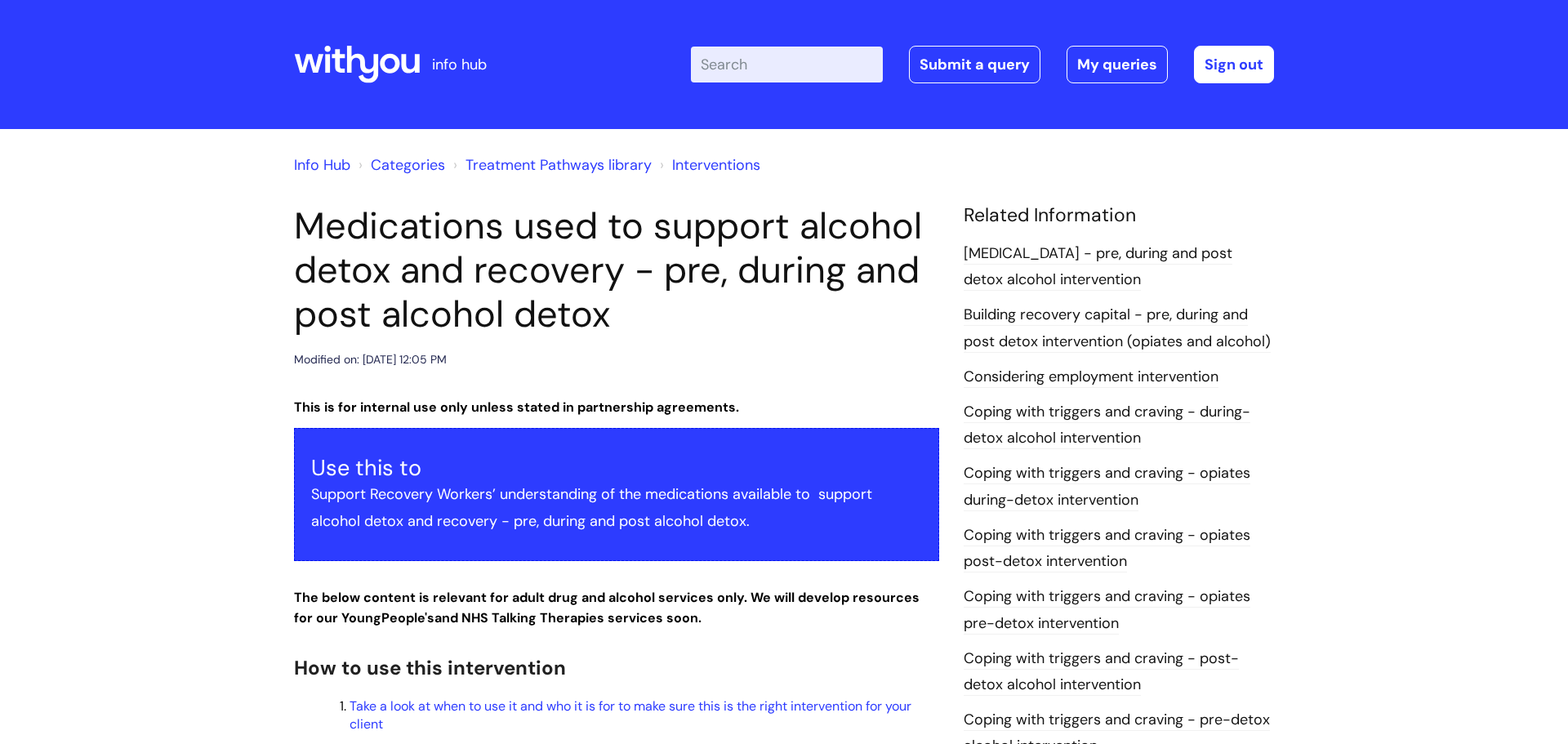
click at [575, 167] on link "Treatment Pathways library" at bounding box center [558, 165] width 186 height 20
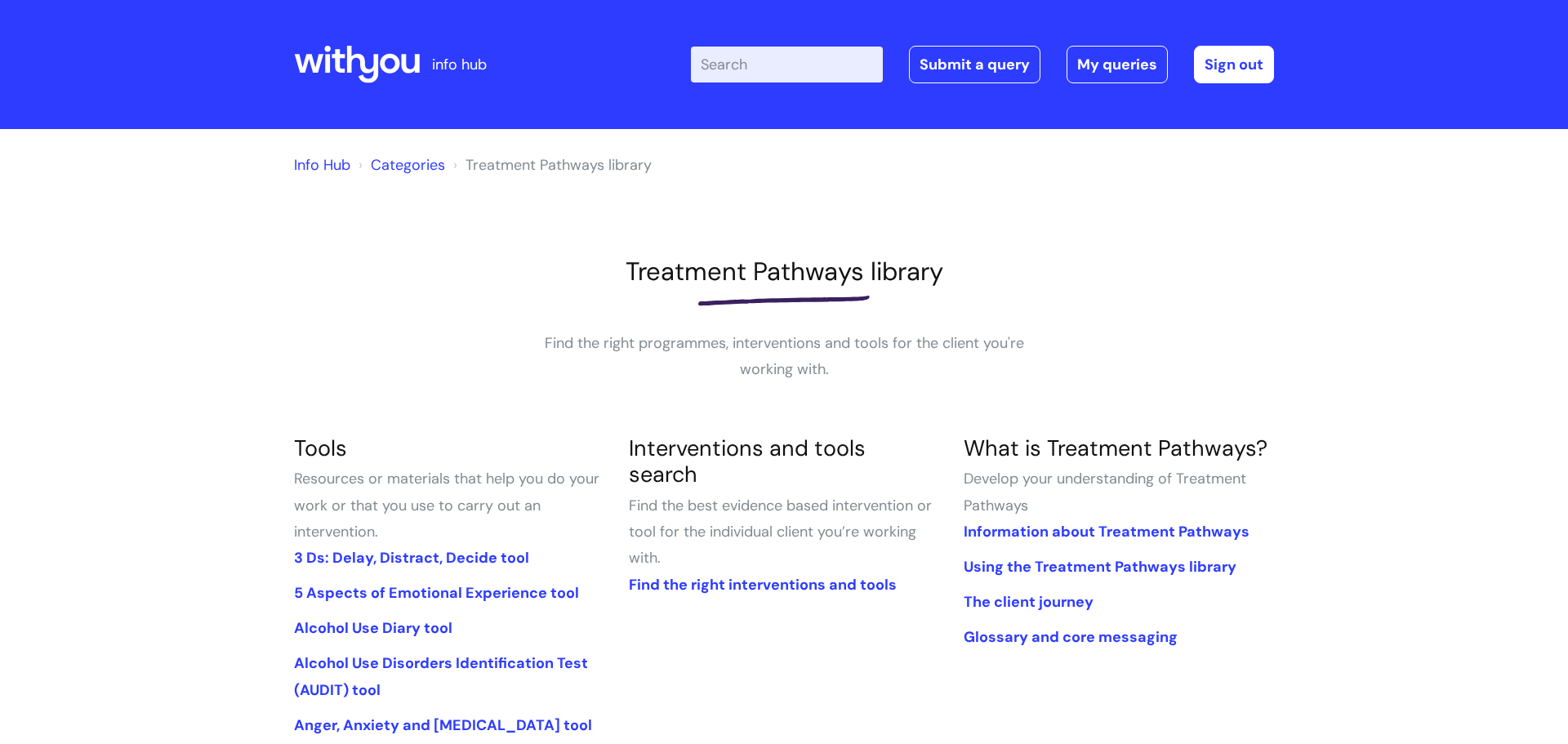
click at [755, 65] on input "Enter your search term here..." at bounding box center [787, 64] width 192 height 36
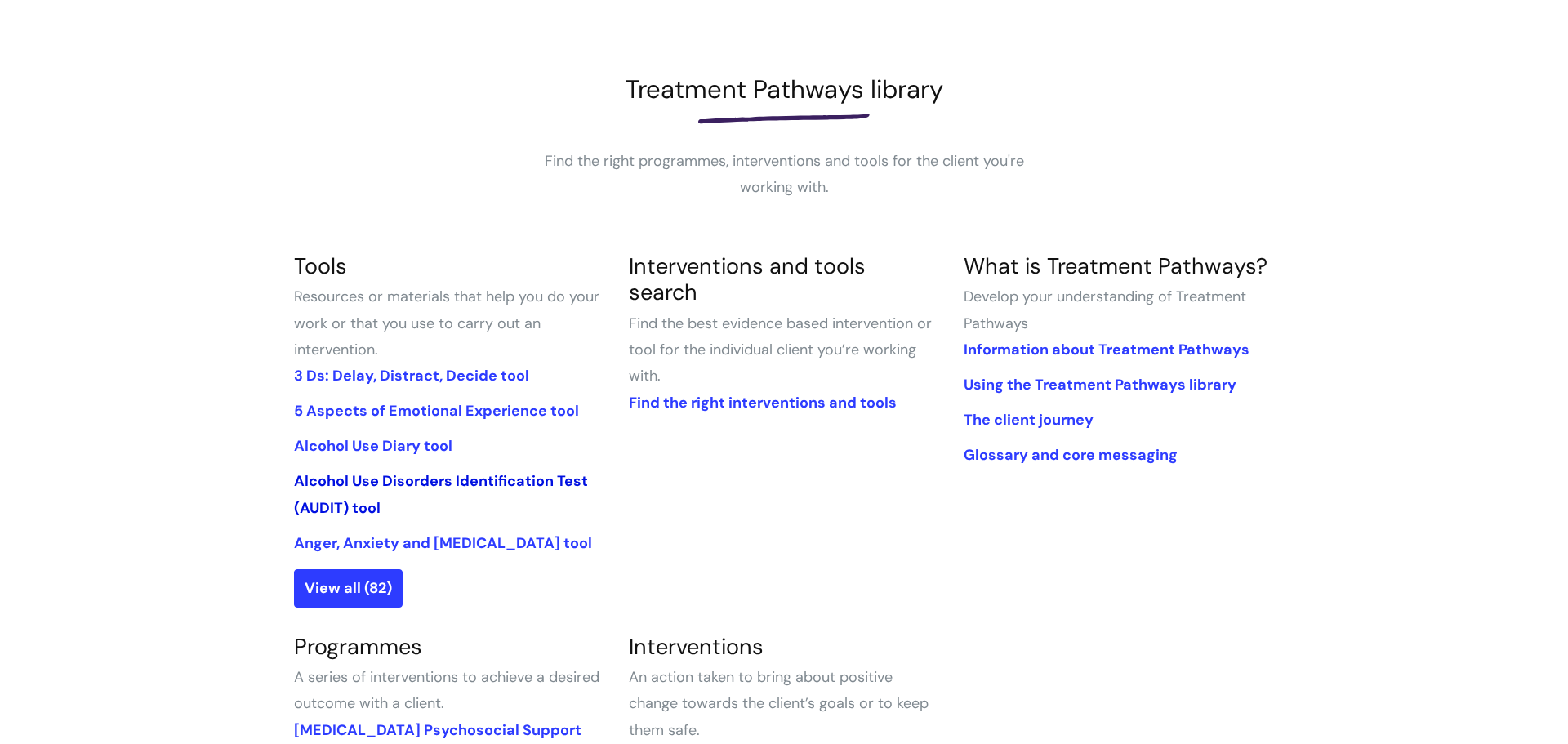
scroll to position [183, 0]
click at [428, 445] on link "Alcohol Use Diary tool" at bounding box center [374, 446] width 159 height 20
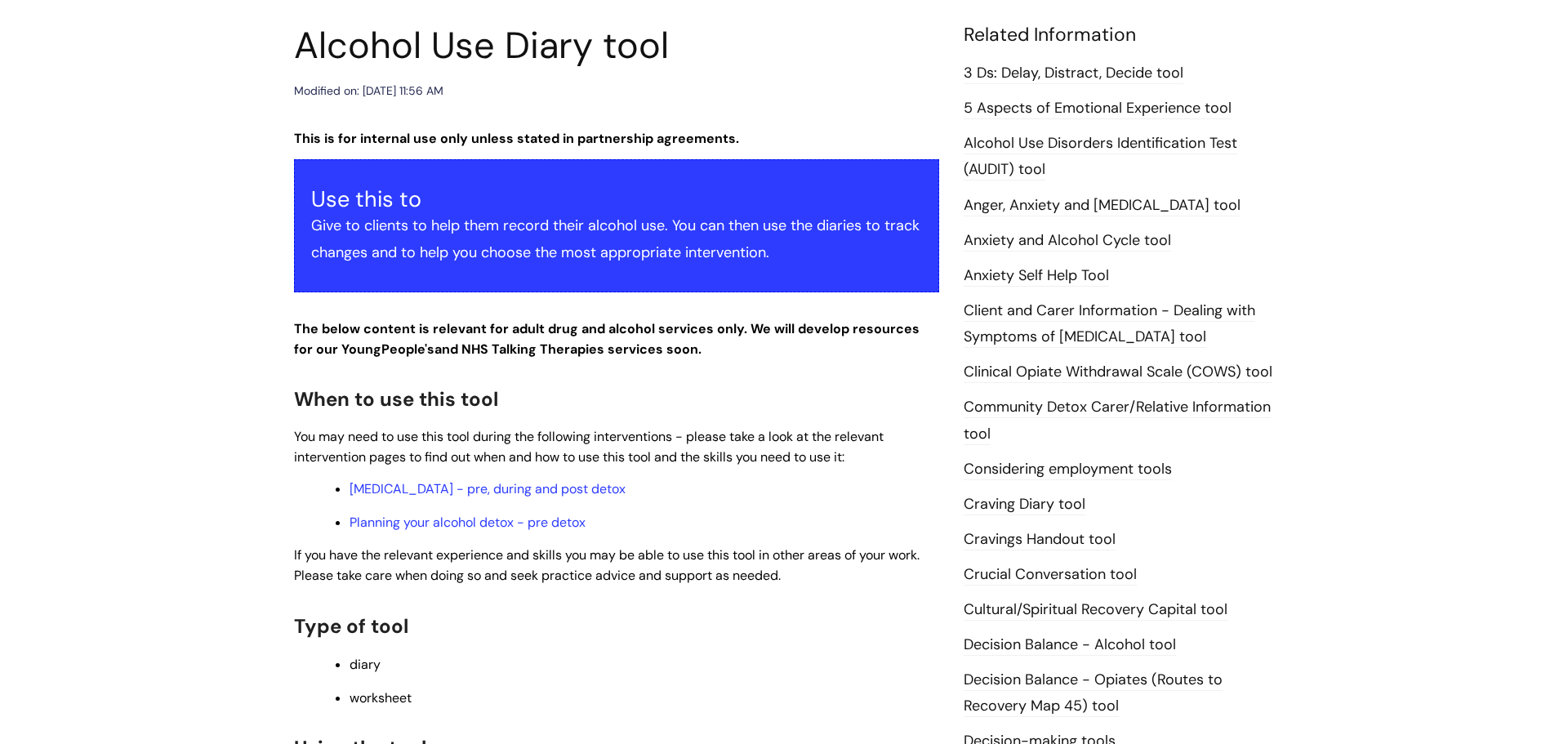
scroll to position [166, 0]
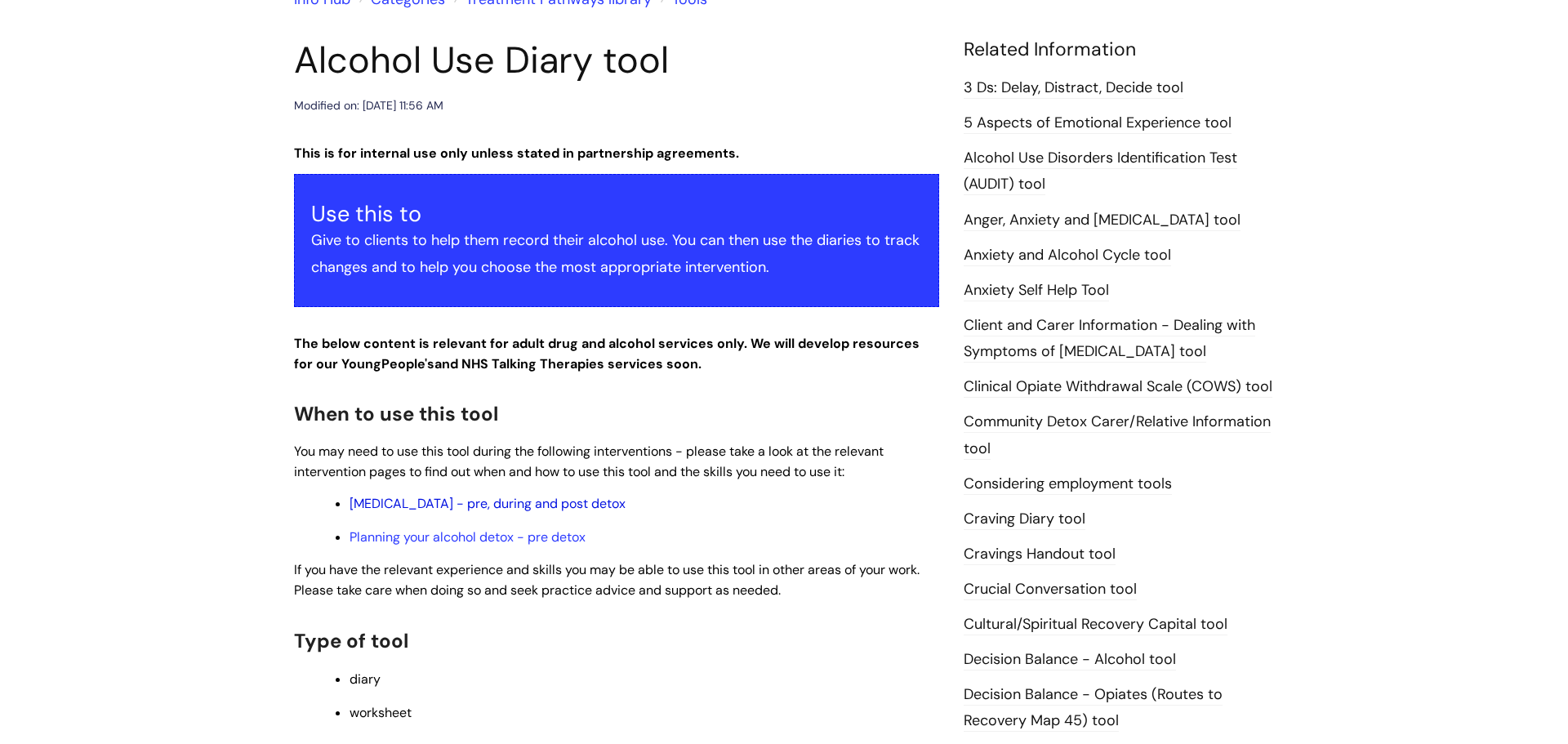
click at [564, 510] on link "Alcohol Withdrawal Syndrome - pre, during and post detox" at bounding box center [488, 503] width 276 height 17
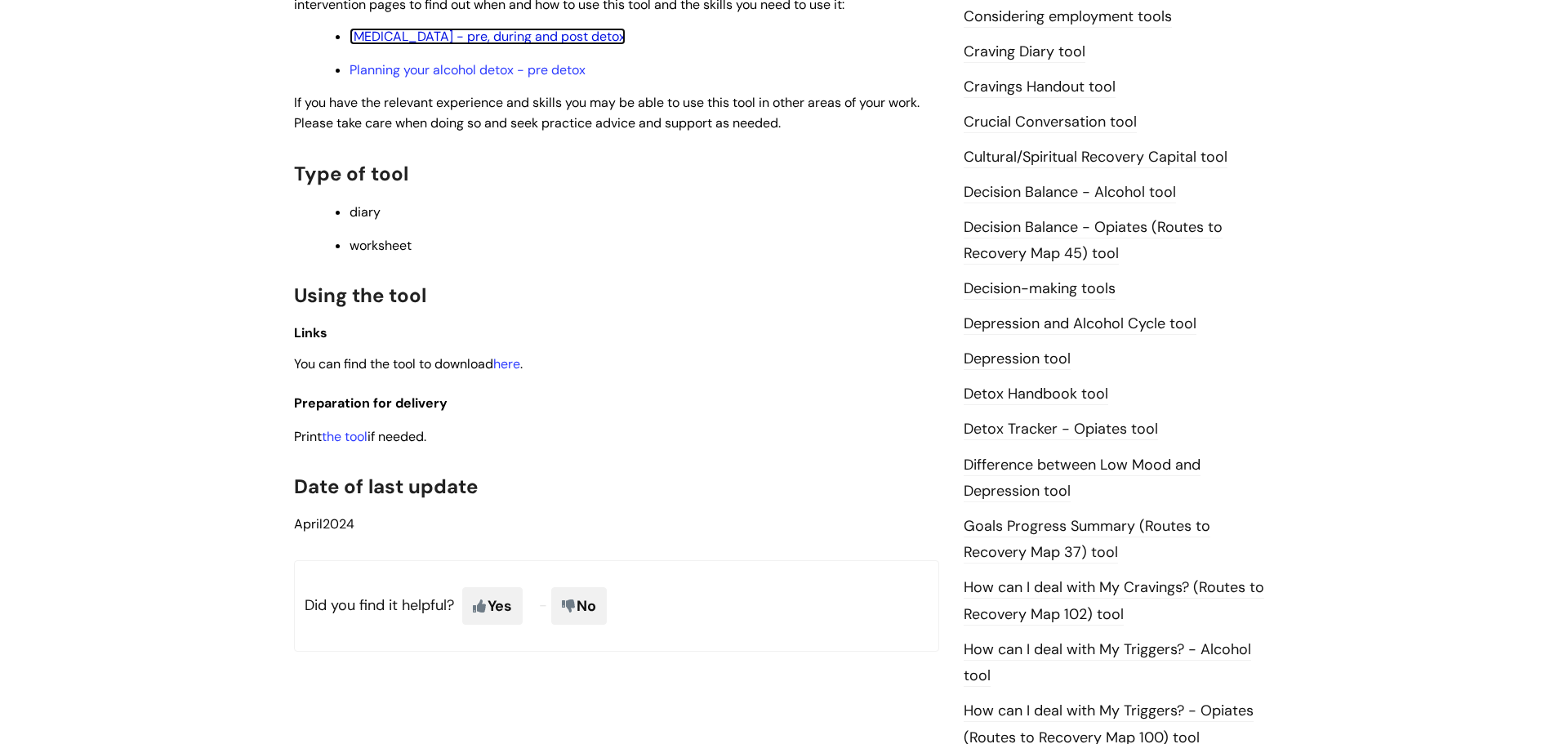
scroll to position [709, 0]
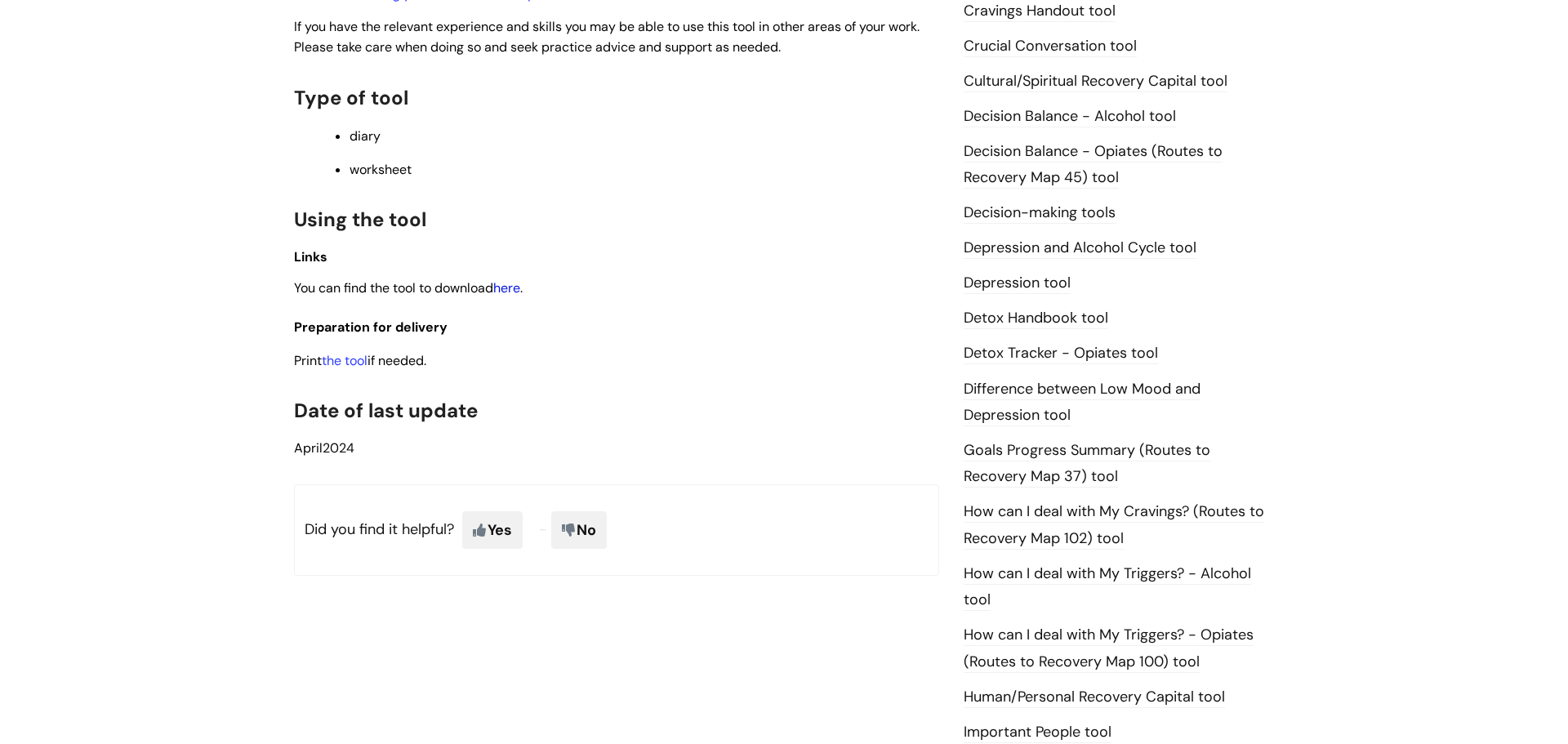
click at [514, 286] on link "here" at bounding box center [507, 288] width 27 height 17
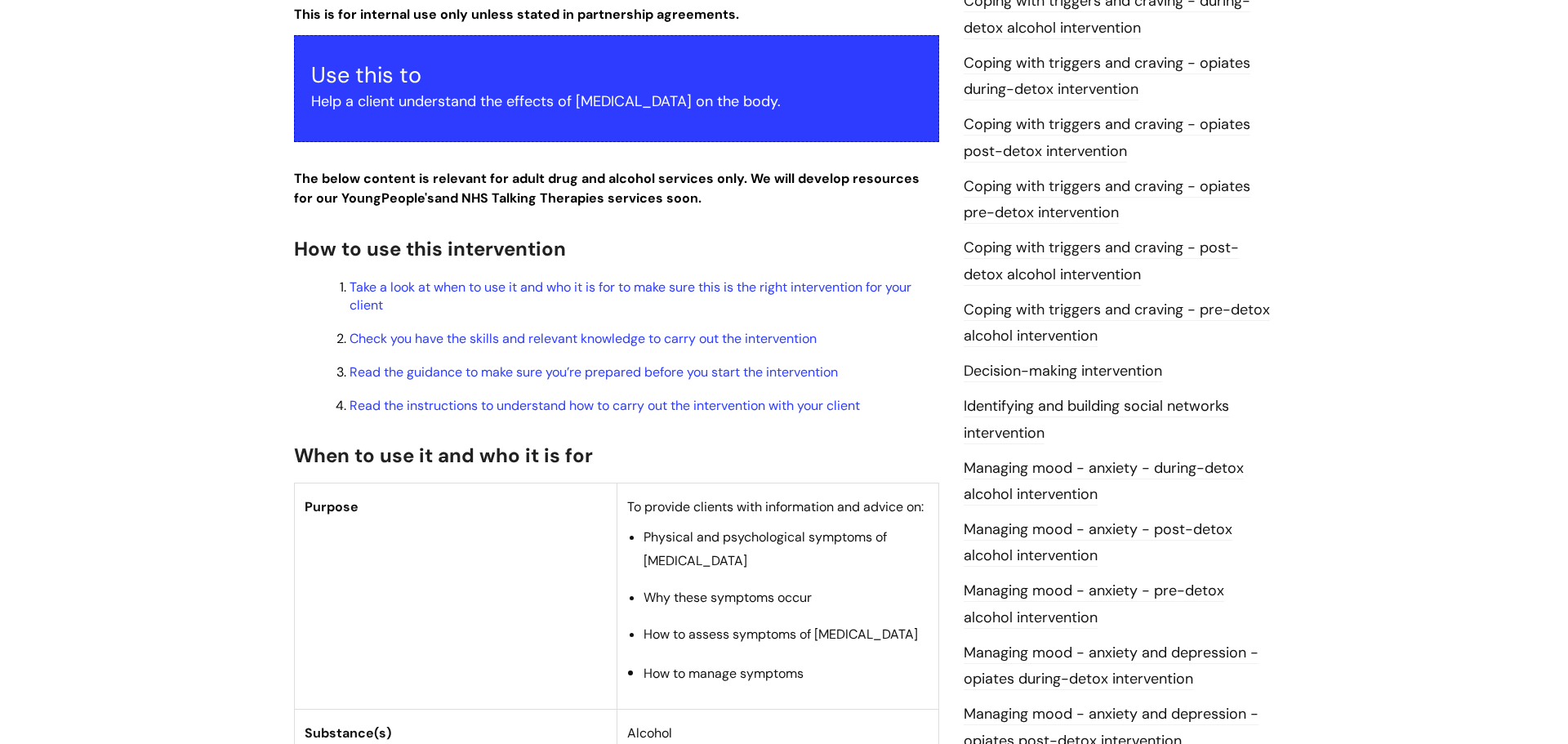
scroll to position [350, 0]
click at [580, 312] on link "Take a look at when to use it and who it is for to make sure this is the right …" at bounding box center [631, 295] width 562 height 35
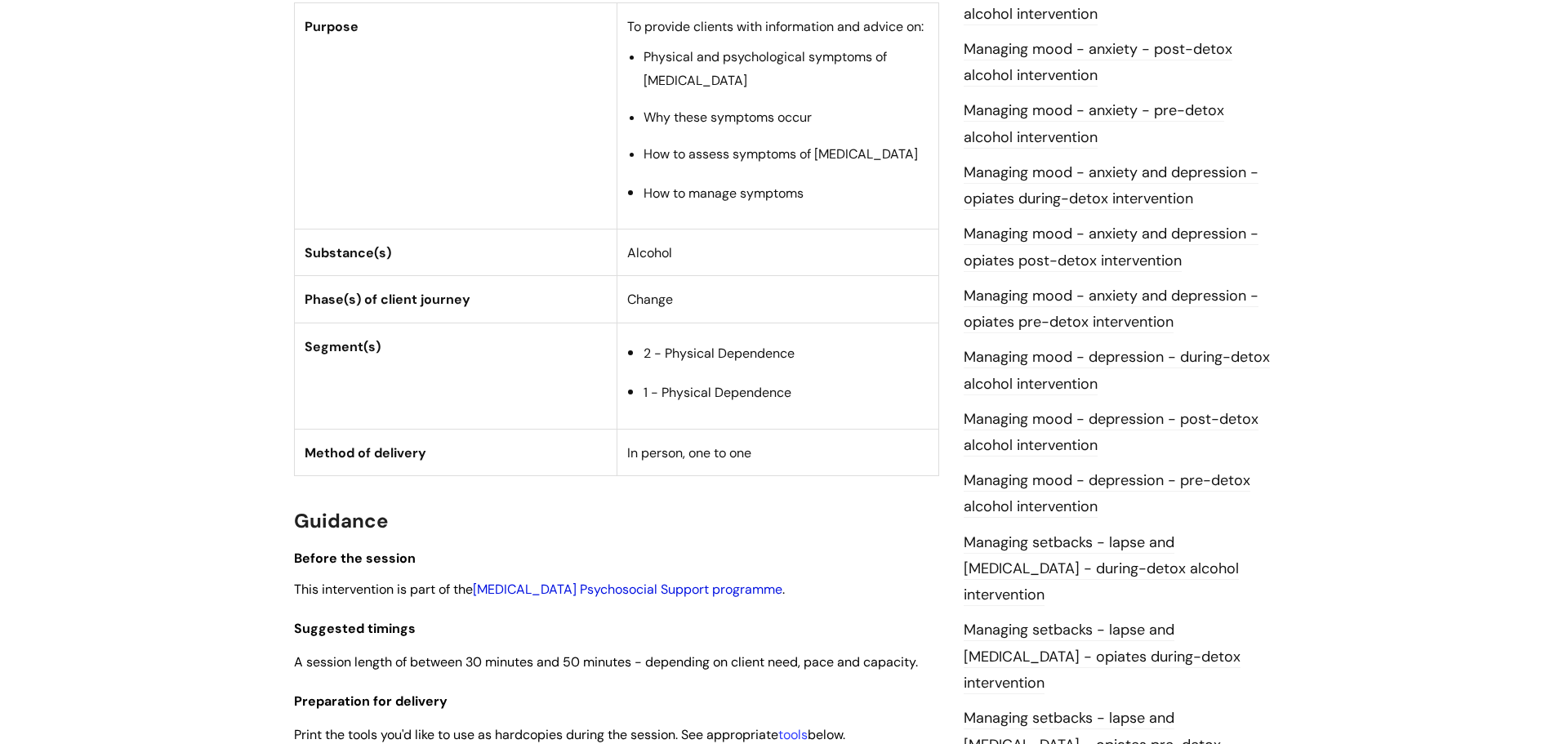
click at [605, 598] on link "[MEDICAL_DATA] Psychosocial Support programme" at bounding box center [627, 589] width 309 height 17
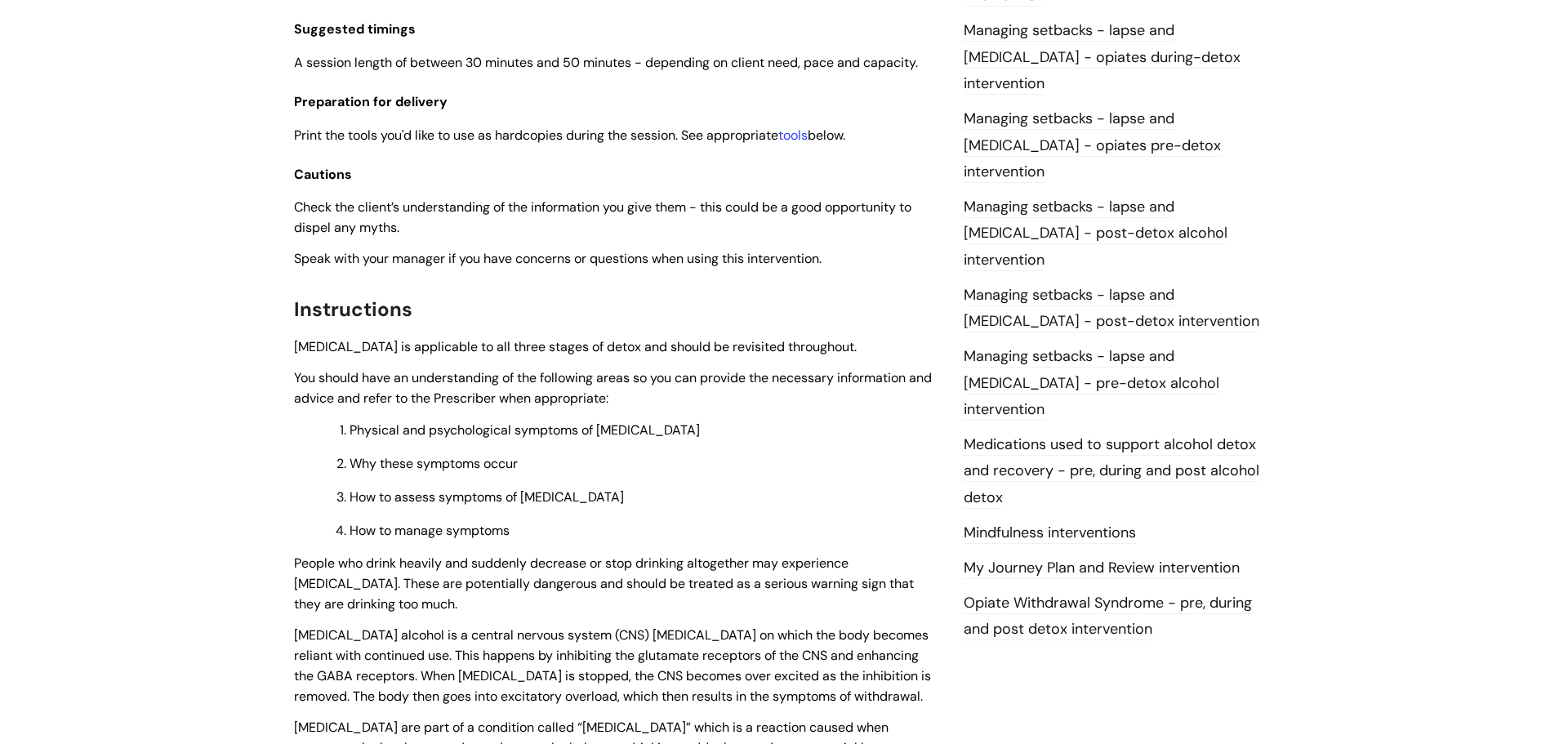
scroll to position [1405, 0]
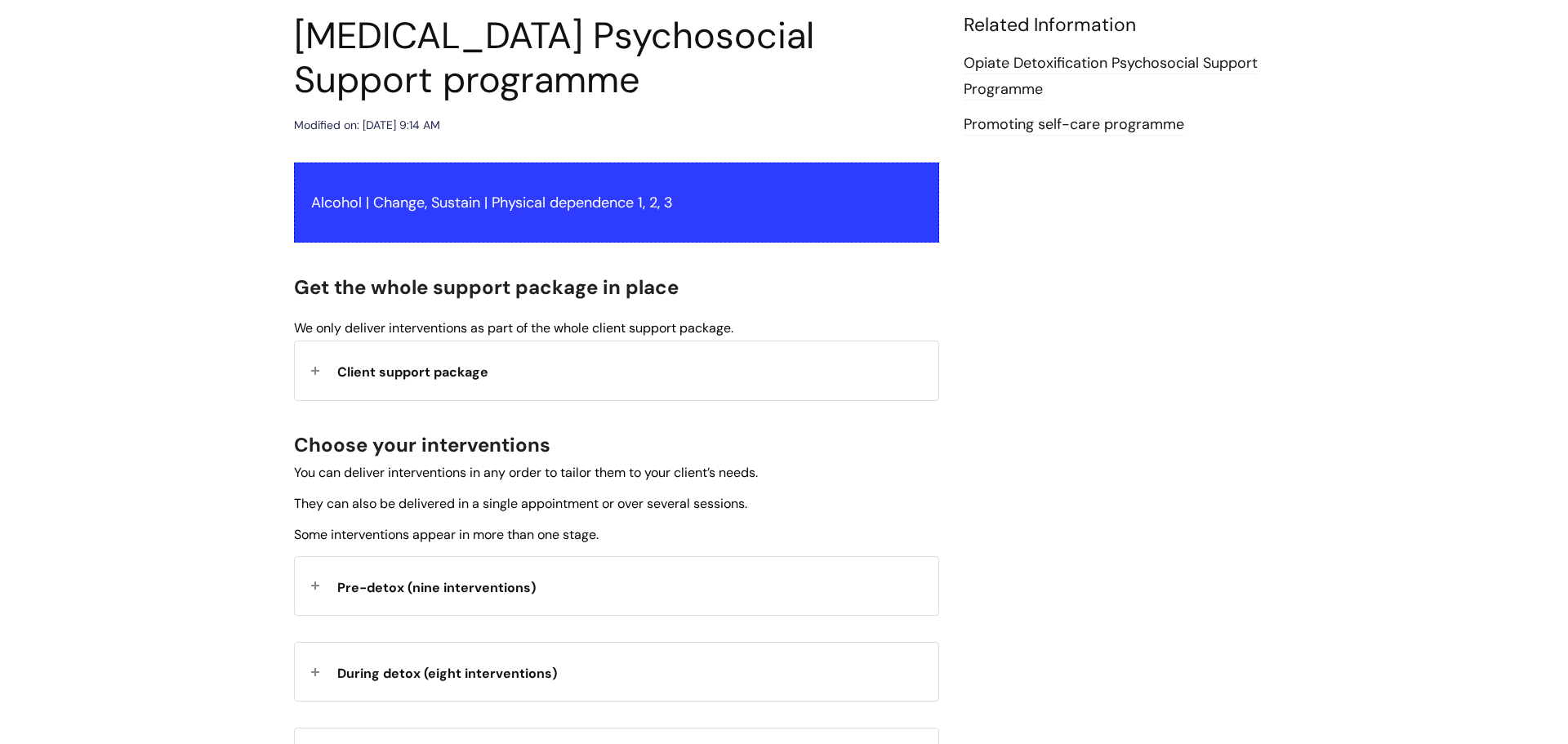
scroll to position [192, 0]
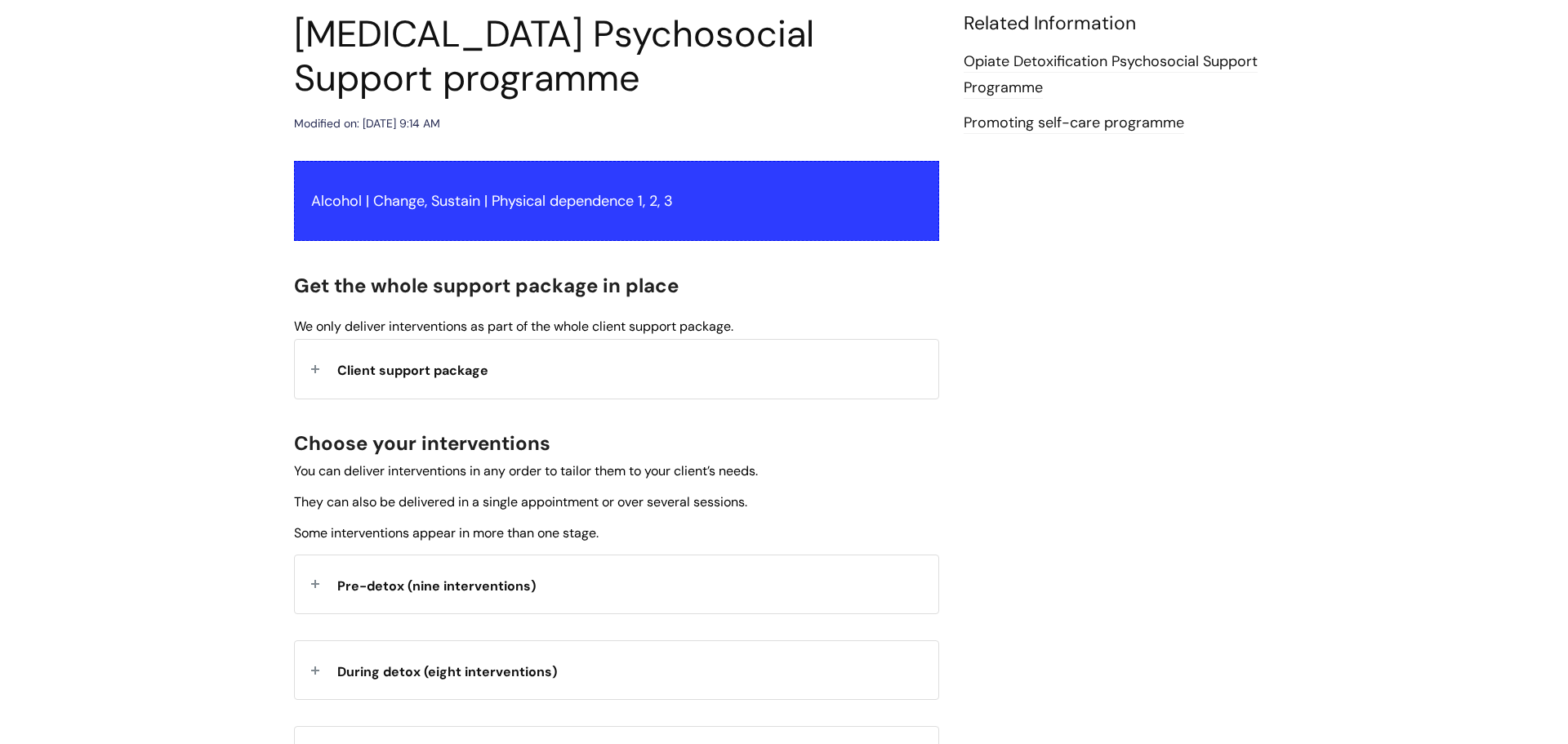
click at [448, 365] on span "Client support package" at bounding box center [412, 370] width 151 height 17
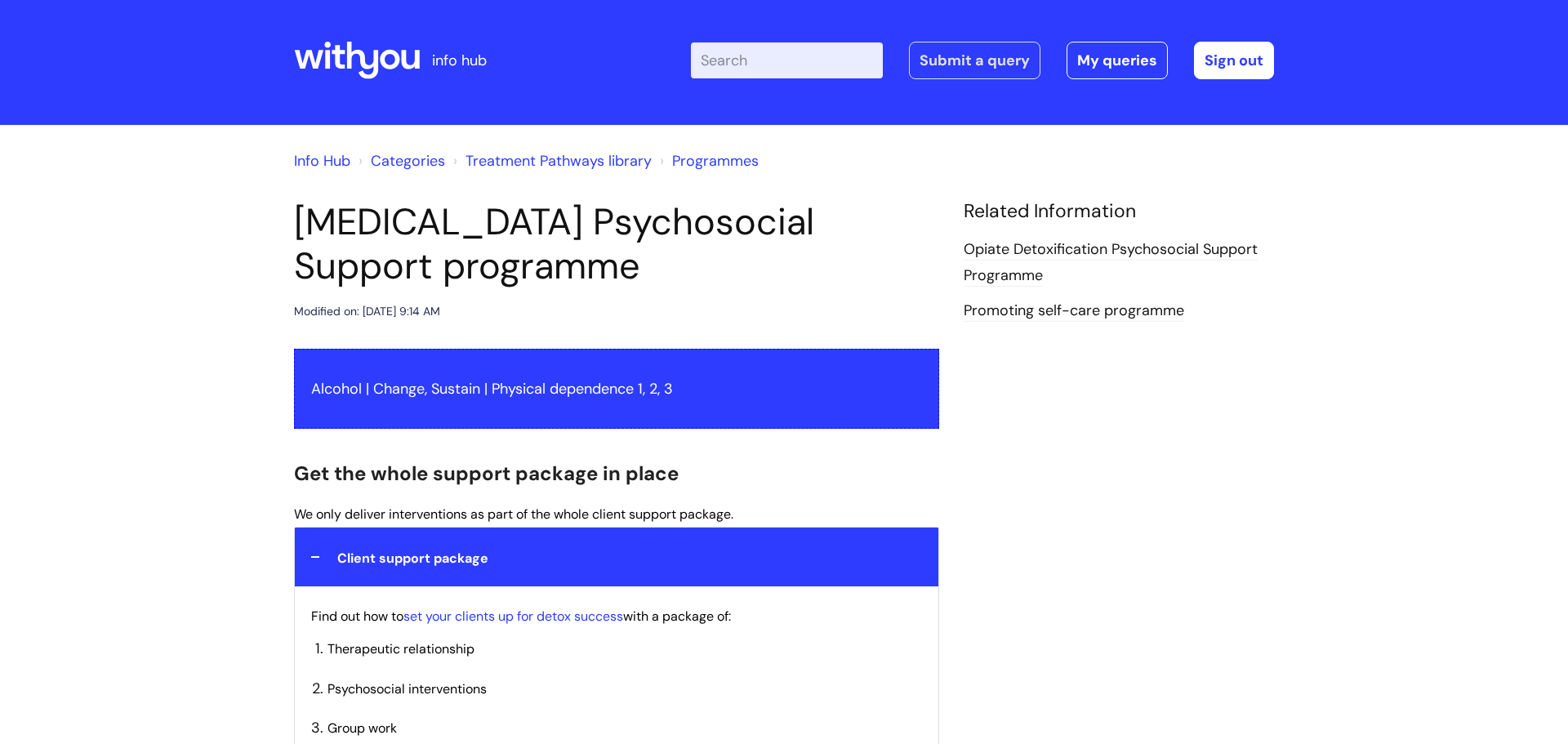
scroll to position [0, 0]
